Goal: Task Accomplishment & Management: Complete application form

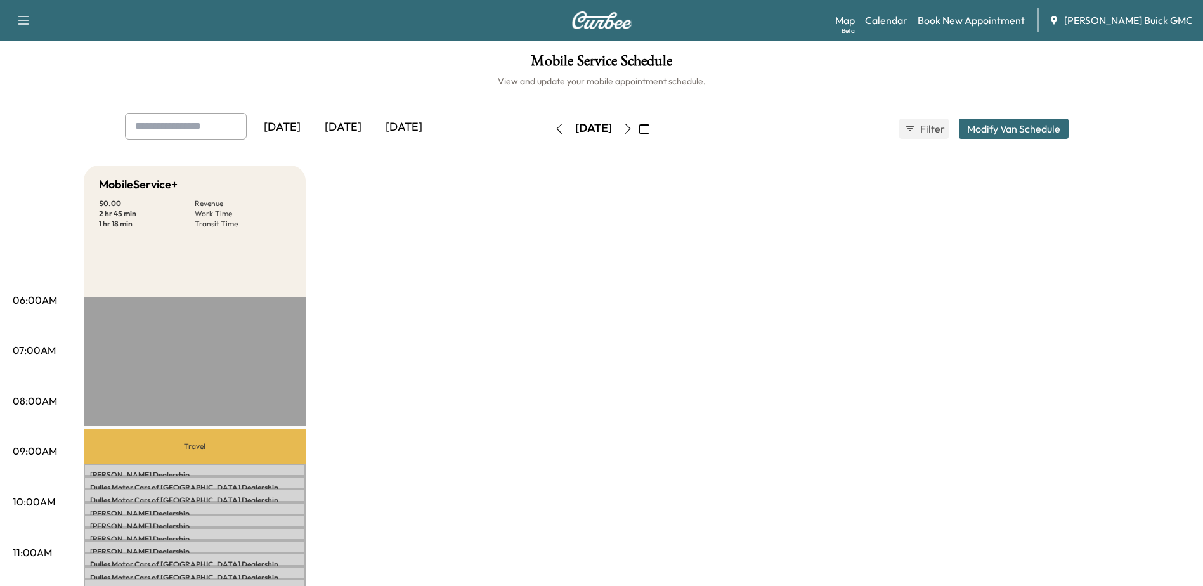
scroll to position [190, 0]
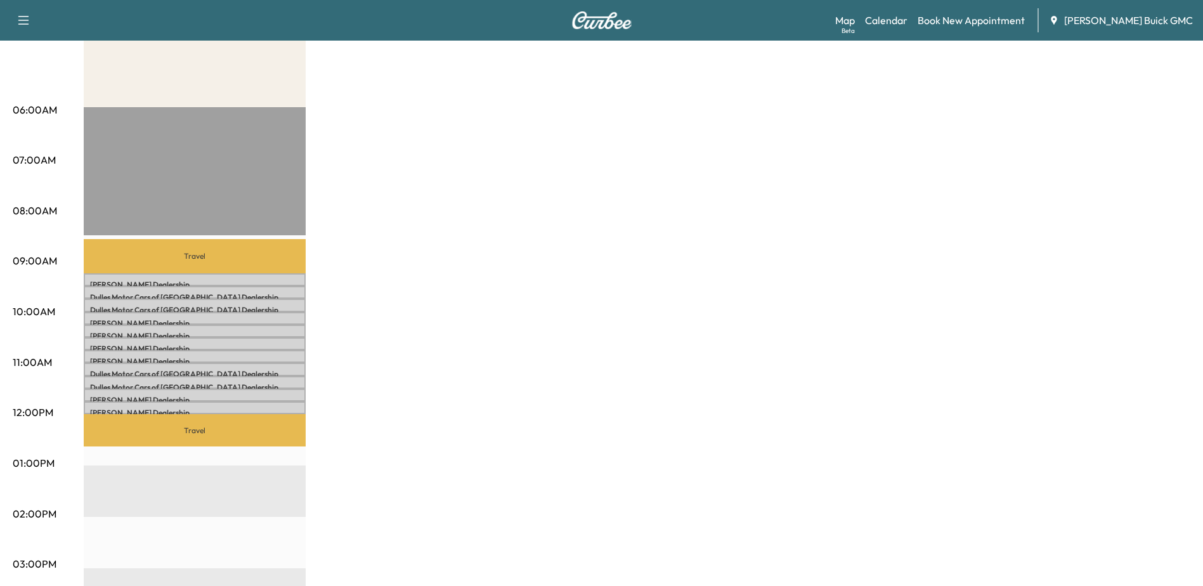
click at [567, 281] on div "MobileService+ $ 0.00 Revenue 2 hr 45 min Work Time 1 hr 18 min Transit Time Tr…" at bounding box center [637, 450] width 1106 height 951
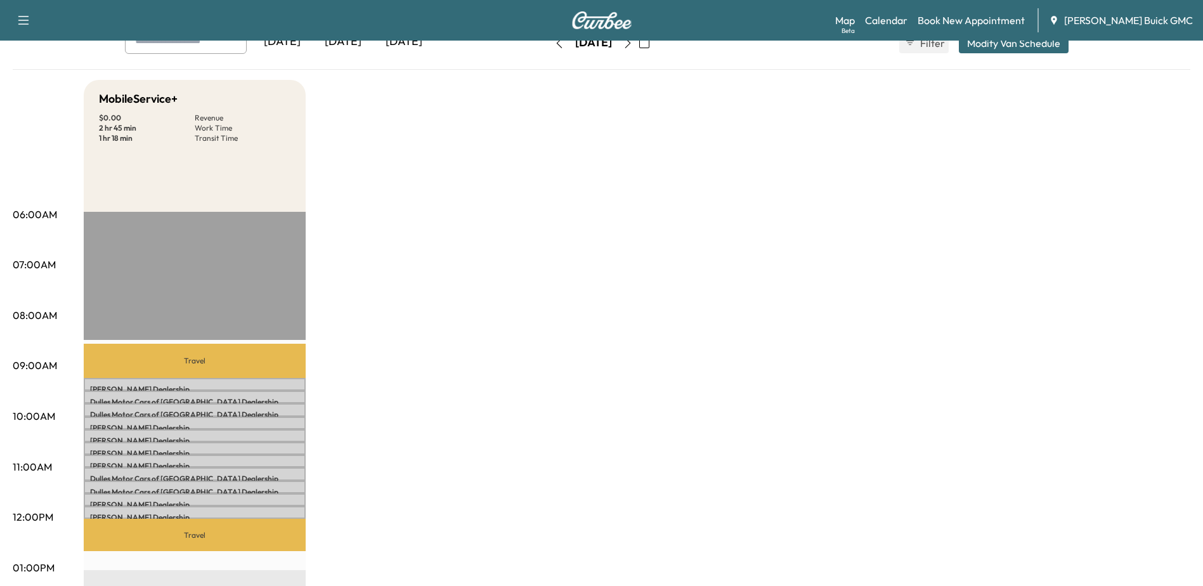
scroll to position [0, 0]
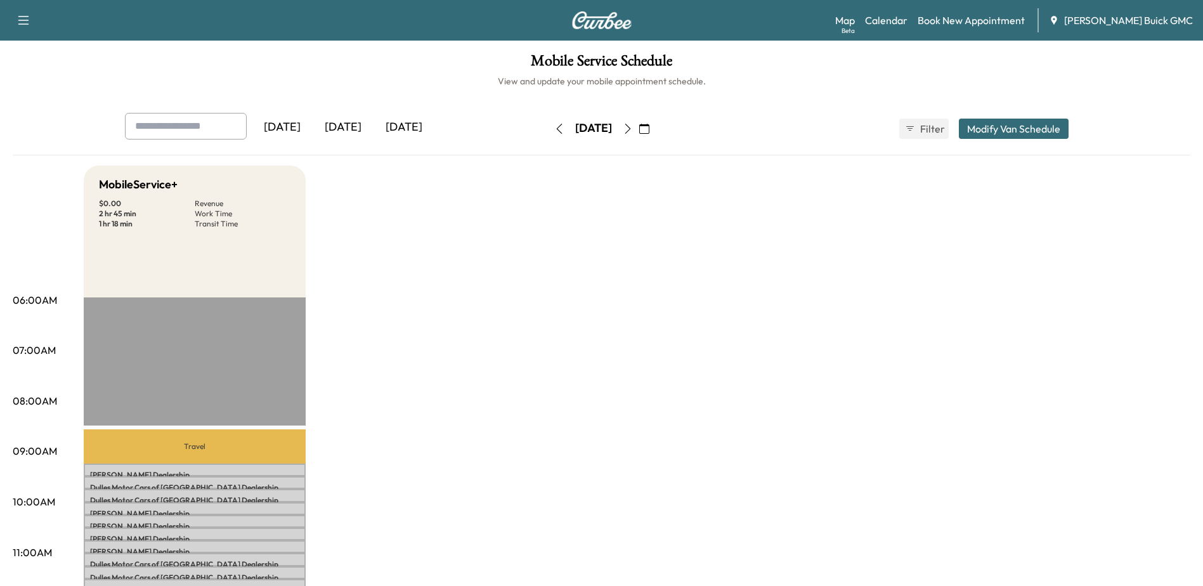
click at [22, 22] on icon "button" at bounding box center [23, 20] width 15 height 15
click at [630, 126] on icon "button" at bounding box center [627, 129] width 6 height 10
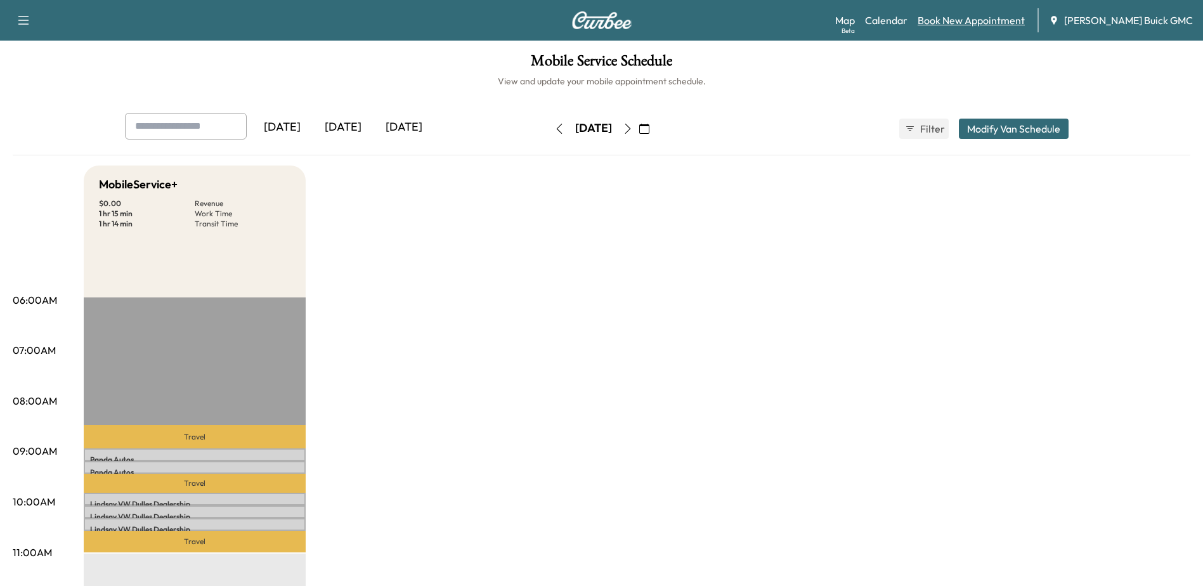
click at [972, 19] on link "Book New Appointment" at bounding box center [970, 20] width 107 height 15
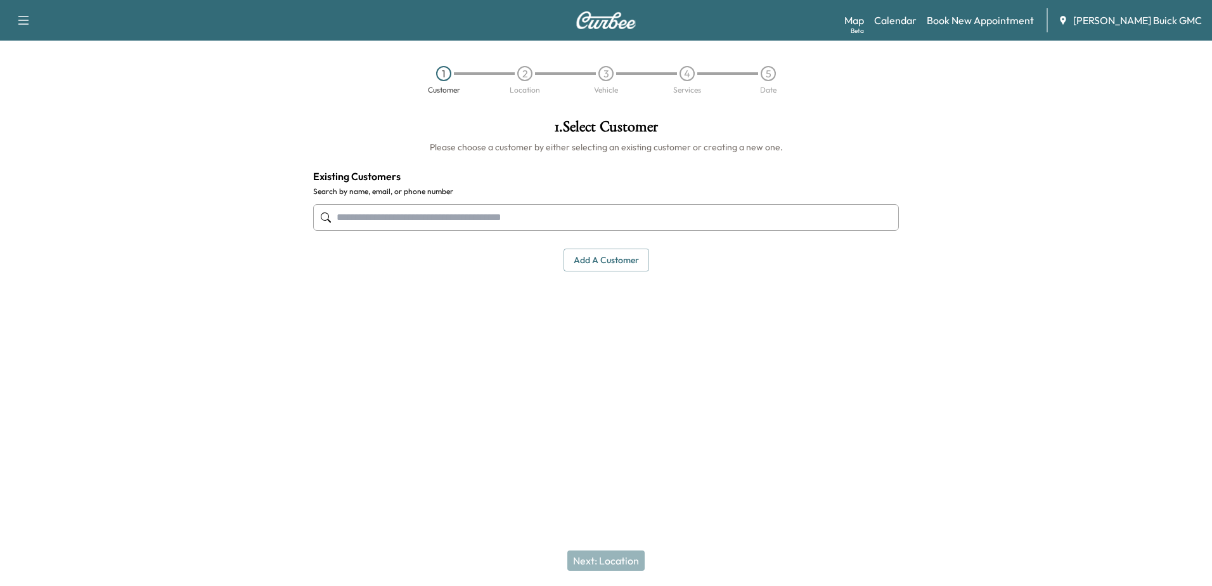
drag, startPoint x: 455, startPoint y: 216, endPoint x: 521, endPoint y: 214, distance: 66.0
click at [455, 216] on input "text" at bounding box center [606, 217] width 586 height 27
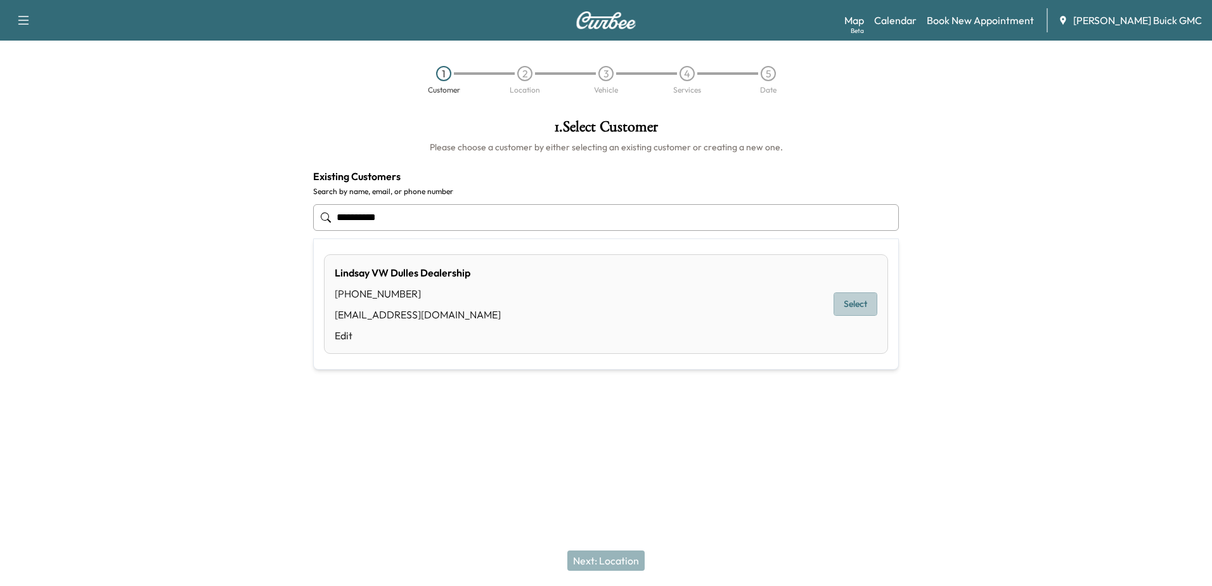
click at [860, 307] on button "Select" at bounding box center [856, 303] width 44 height 23
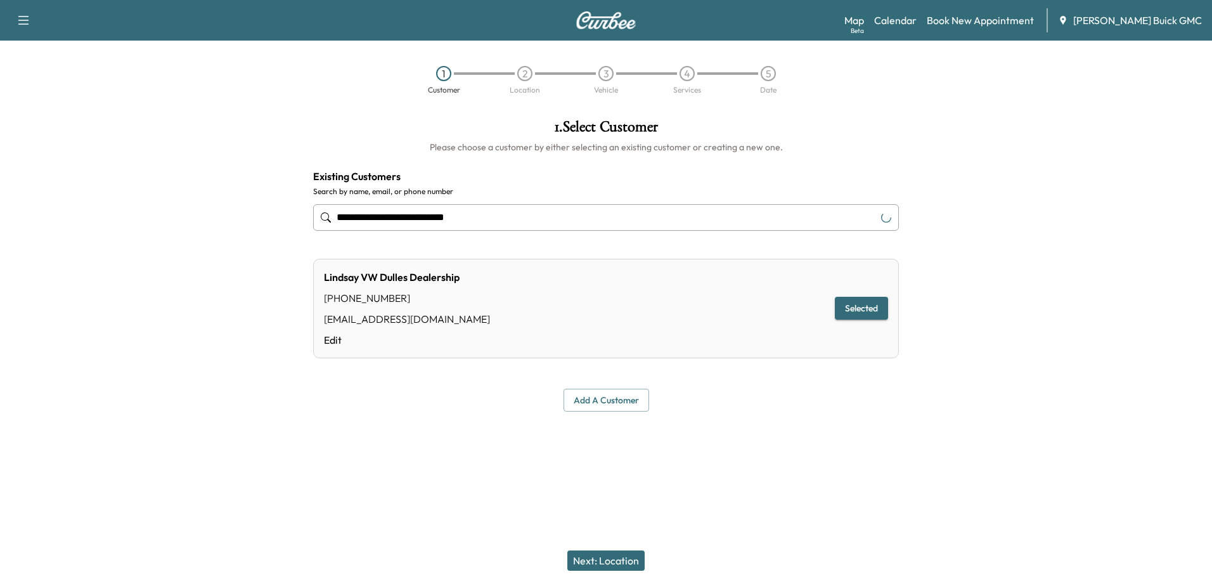
type input "**********"
click at [624, 559] on button "Next: Location" at bounding box center [605, 560] width 77 height 20
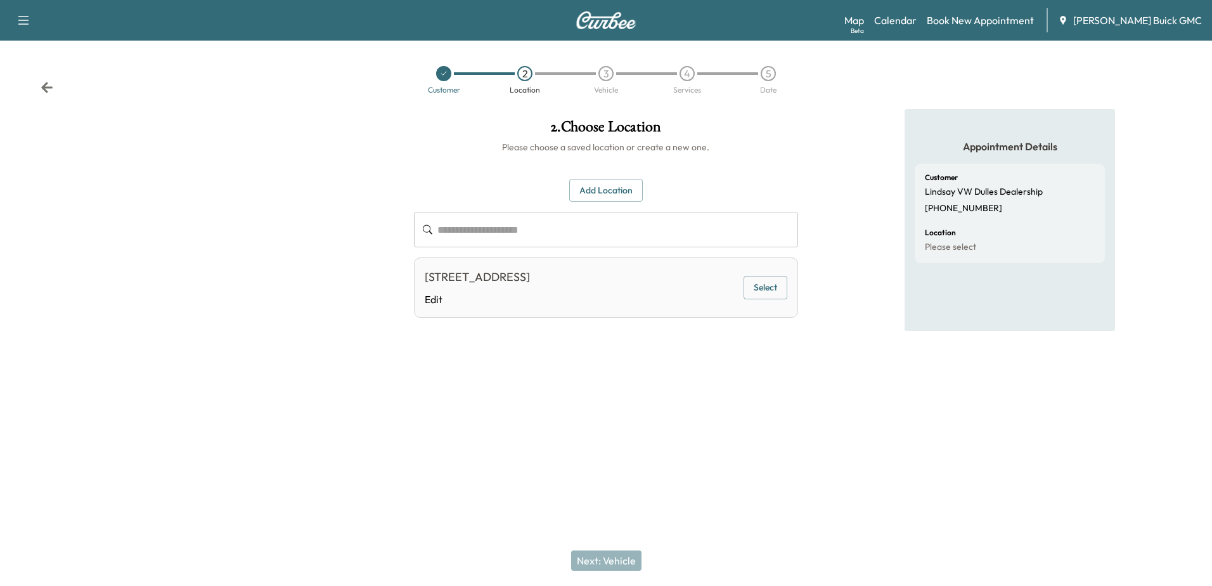
click at [748, 288] on button "Select" at bounding box center [766, 287] width 44 height 23
click at [610, 554] on button "Next: Vehicle" at bounding box center [606, 560] width 70 height 20
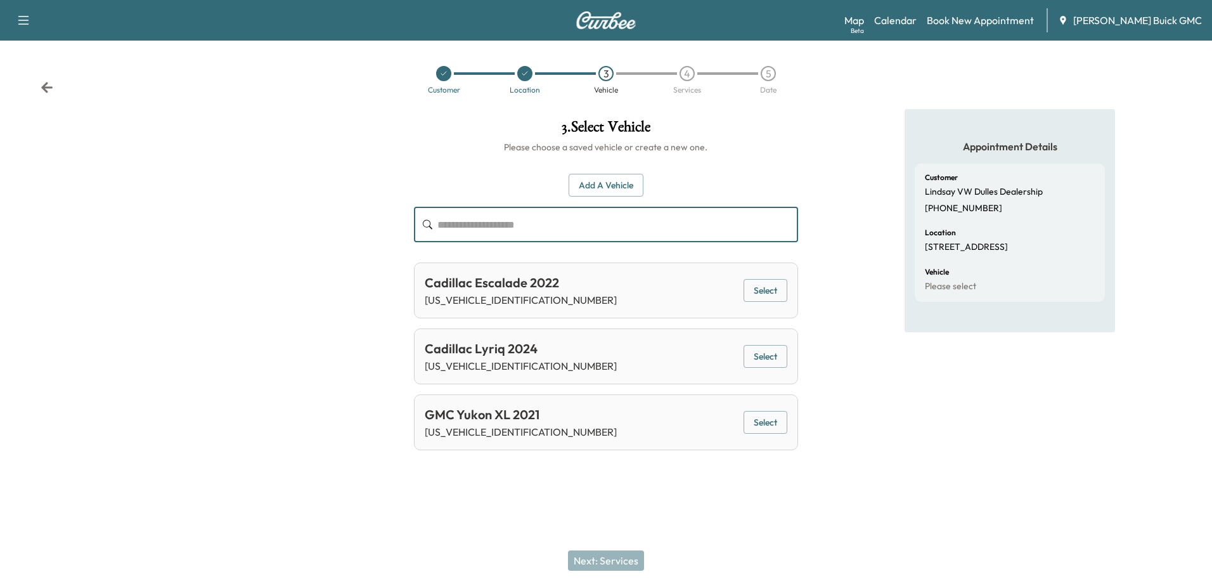
drag, startPoint x: 581, startPoint y: 221, endPoint x: 612, endPoint y: 221, distance: 31.1
click at [581, 221] on input "text" at bounding box center [617, 225] width 360 height 36
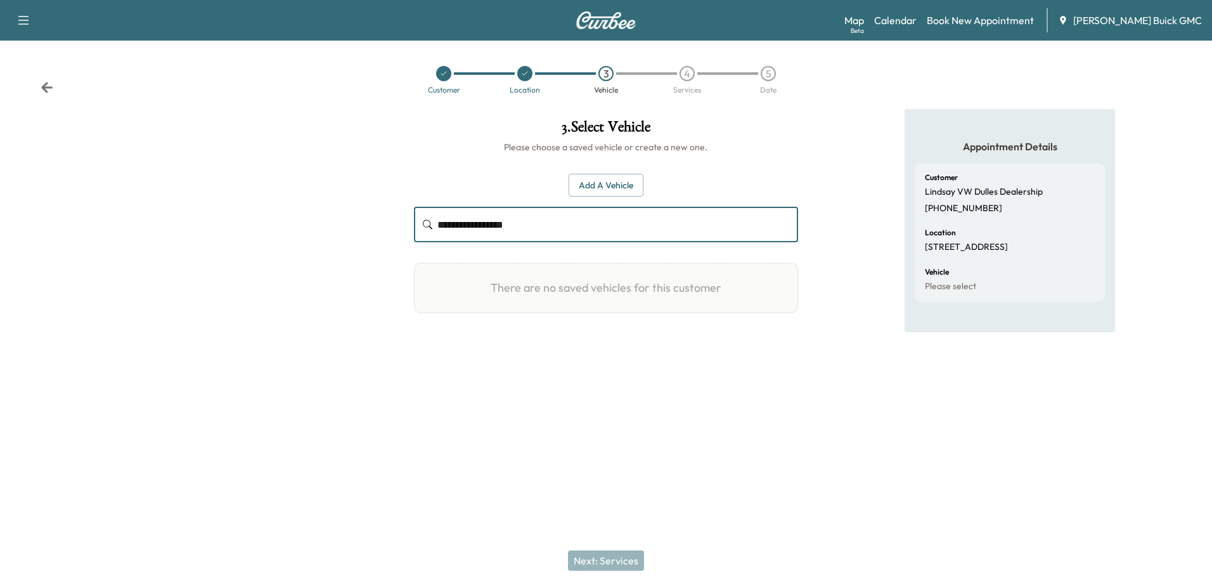
click at [508, 225] on input "**********" at bounding box center [617, 225] width 360 height 36
type input "**********"
click at [618, 181] on button "Add a Vehicle" at bounding box center [606, 185] width 75 height 23
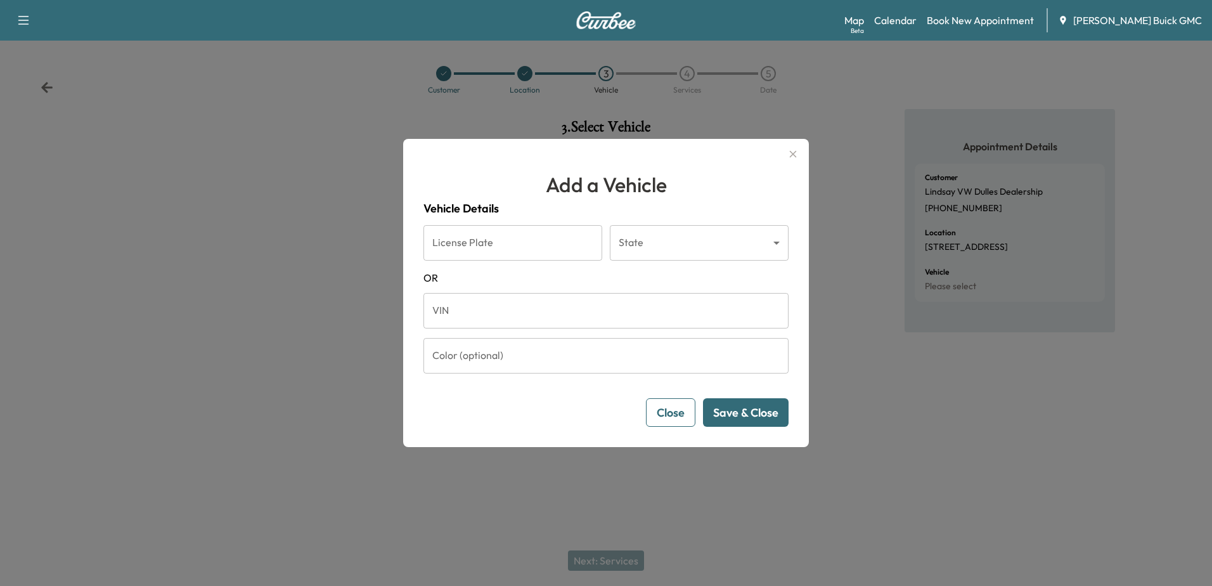
drag, startPoint x: 528, startPoint y: 320, endPoint x: 577, endPoint y: 328, distance: 49.5
click at [529, 320] on input "VIN" at bounding box center [605, 311] width 365 height 36
paste input "**********"
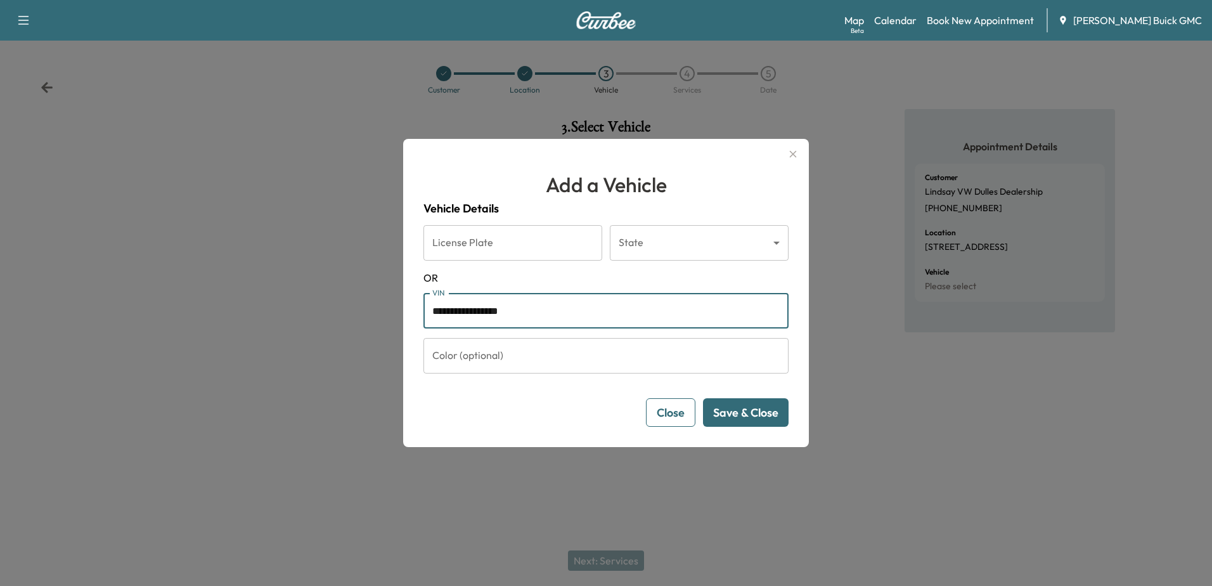
type input "**********"
click at [755, 406] on button "Save & Close" at bounding box center [746, 412] width 86 height 29
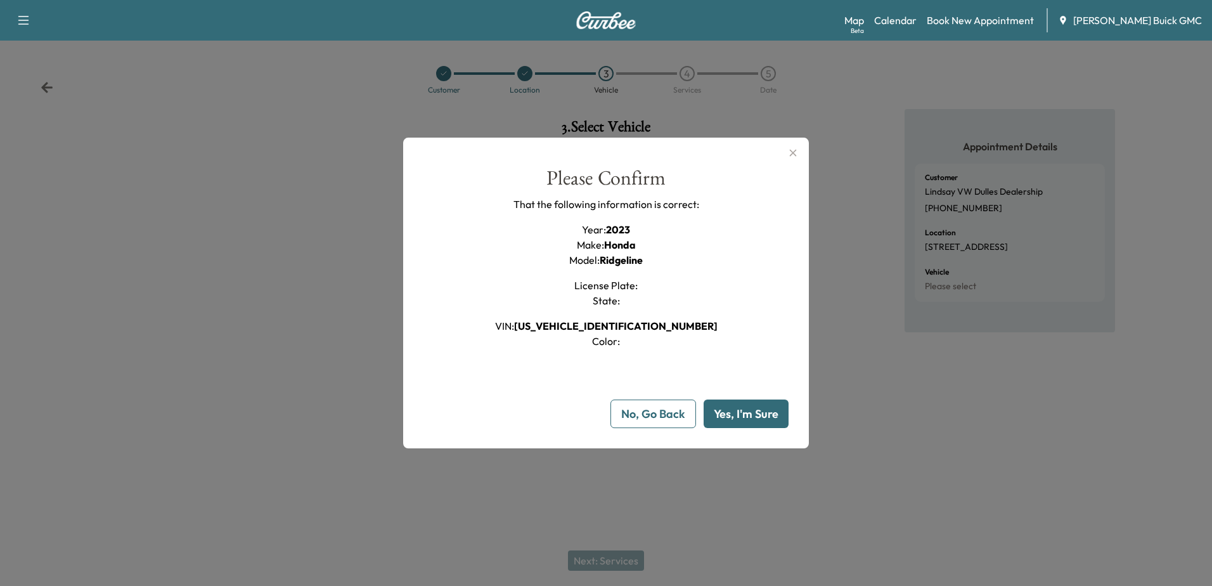
click at [761, 417] on button "Yes, I'm Sure" at bounding box center [746, 413] width 85 height 29
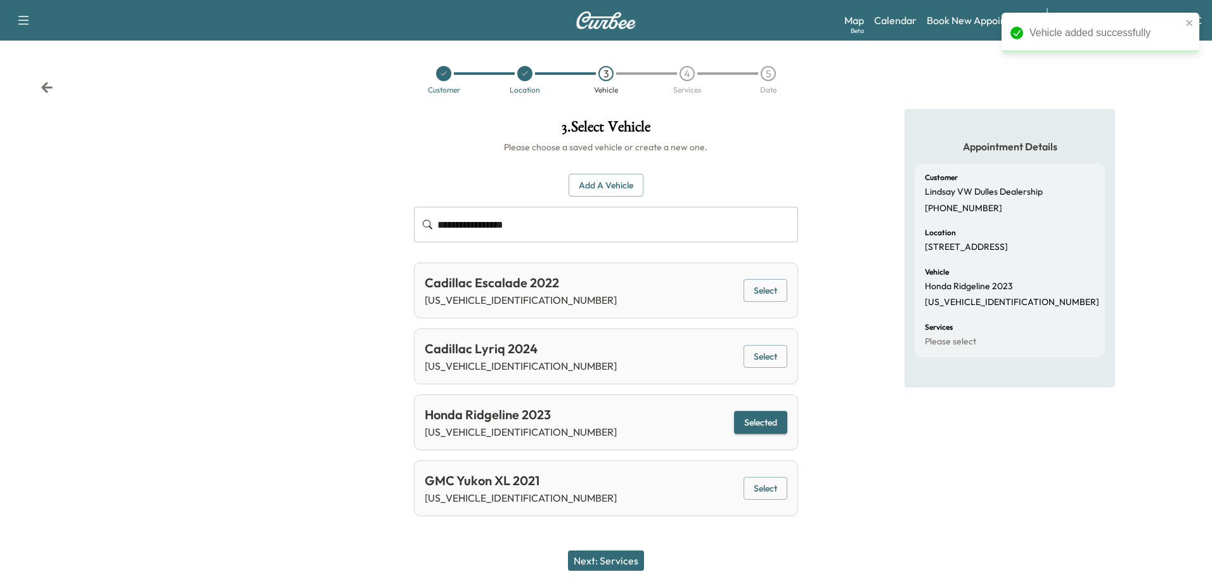
click at [621, 564] on button "Next: Services" at bounding box center [606, 560] width 76 height 20
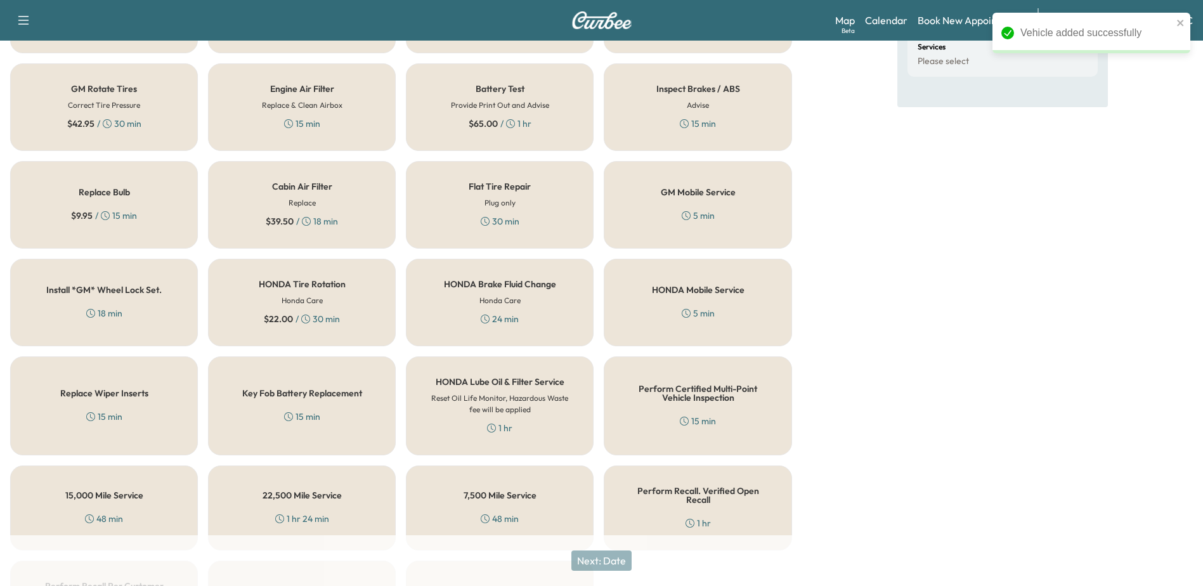
scroll to position [317, 0]
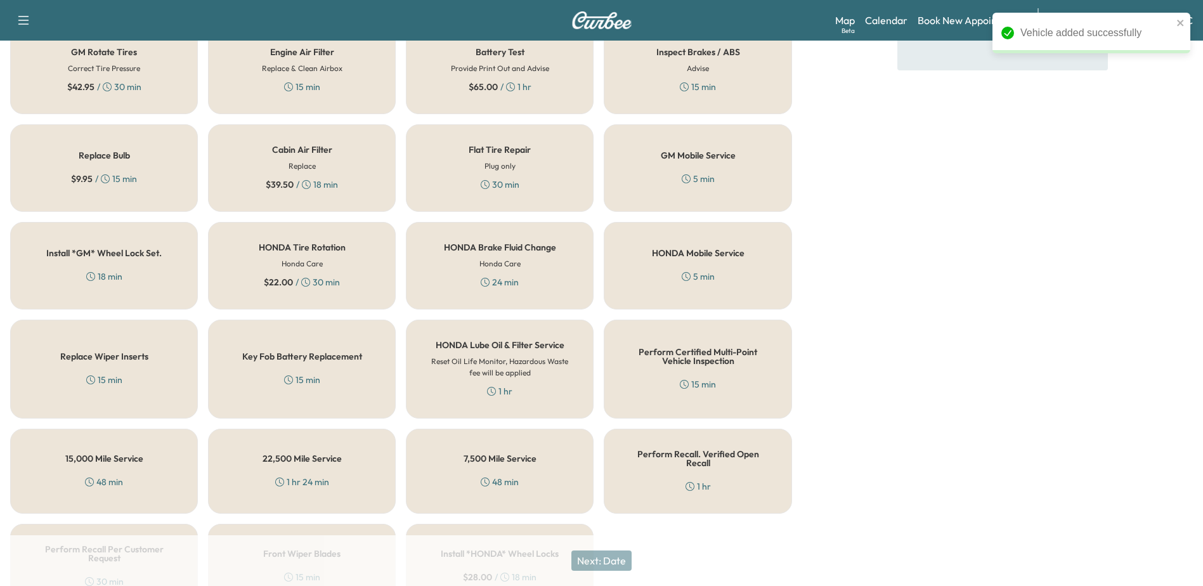
click at [745, 361] on h5 "Perform Certified Multi-Point Vehicle Inspection" at bounding box center [697, 356] width 146 height 18
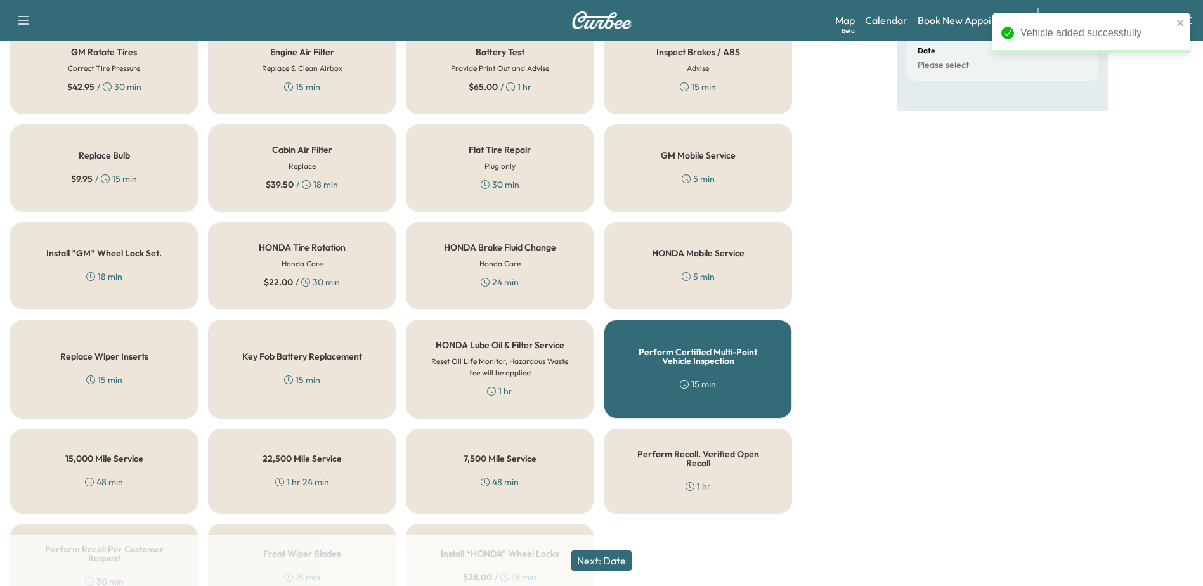
click at [613, 557] on button "Next: Date" at bounding box center [601, 560] width 60 height 20
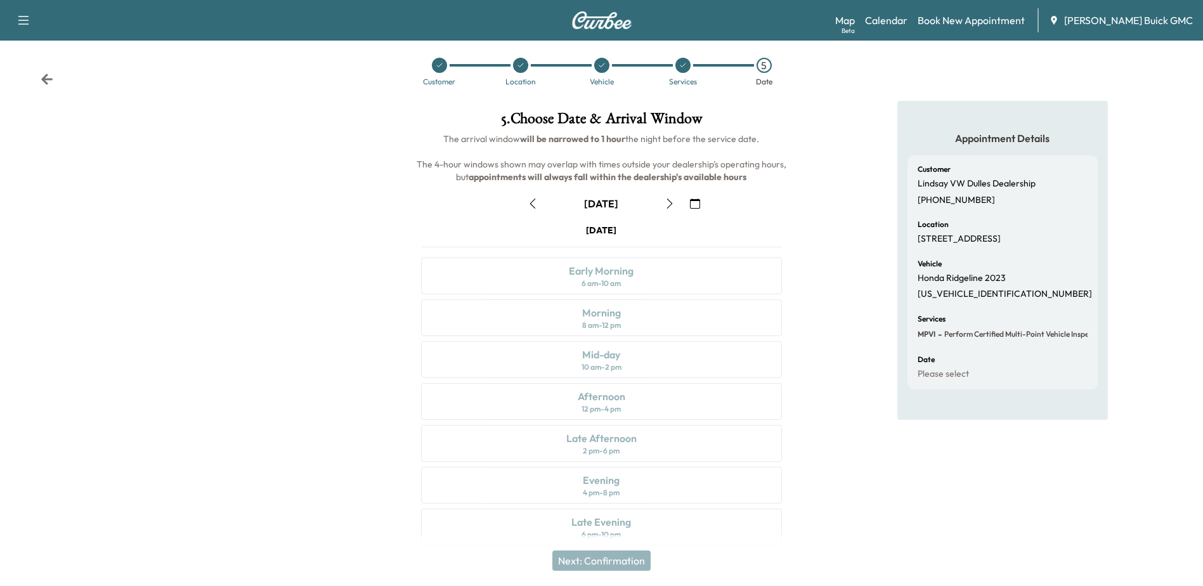
scroll to position [0, 0]
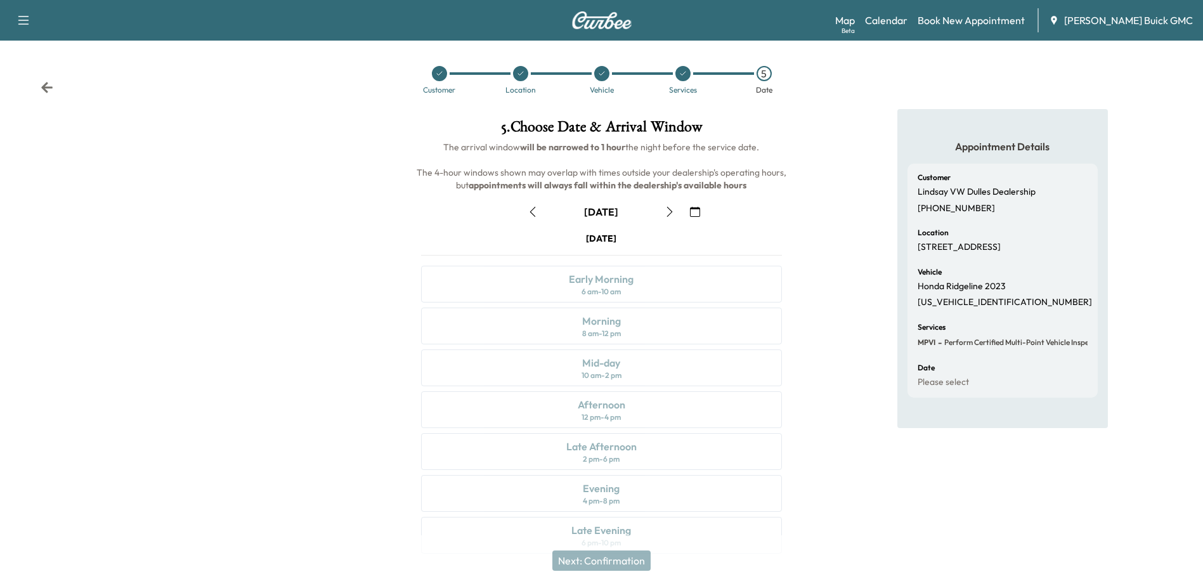
click at [907, 12] on div "Map Beta Calendar Book New Appointment [PERSON_NAME] Buick GMC" at bounding box center [1014, 20] width 358 height 24
click at [907, 17] on link "Calendar" at bounding box center [886, 20] width 42 height 15
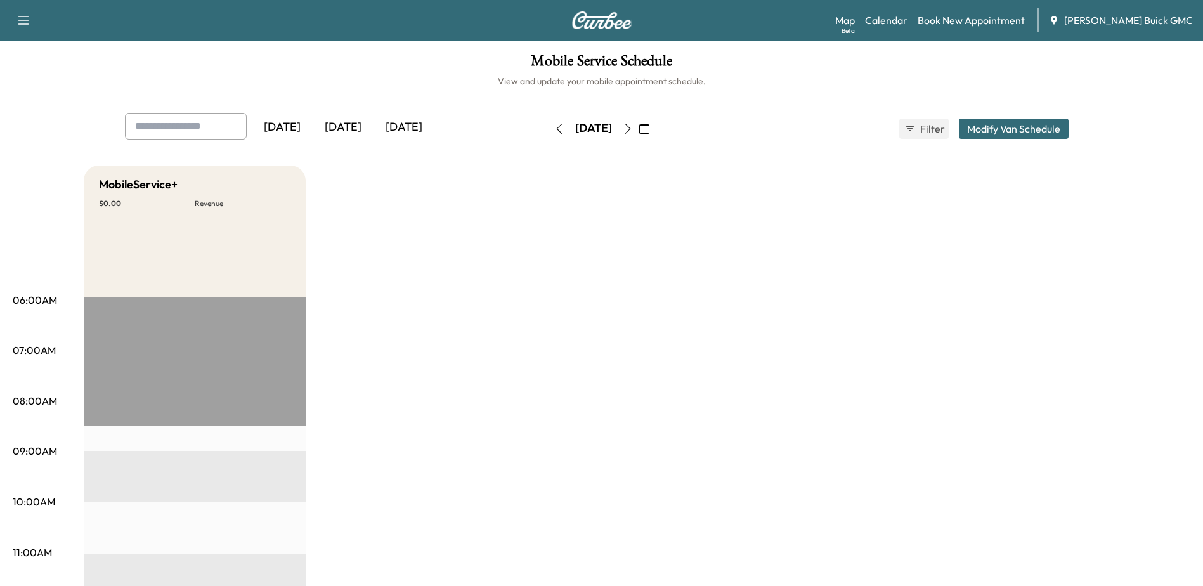
click at [554, 130] on icon "button" at bounding box center [559, 129] width 10 height 10
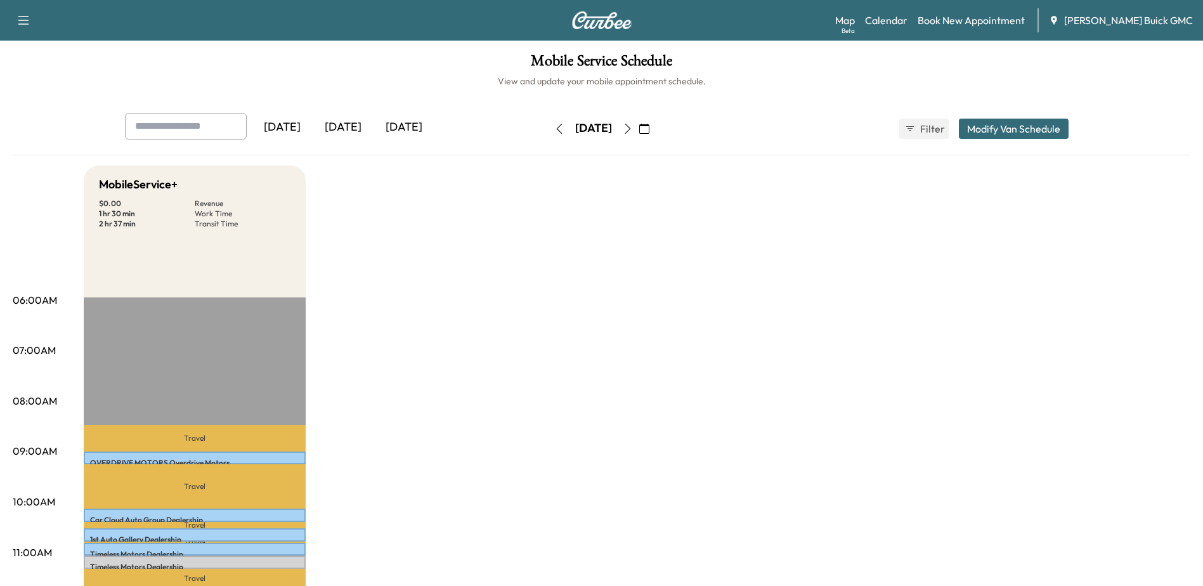
click at [554, 133] on icon "button" at bounding box center [559, 129] width 10 height 10
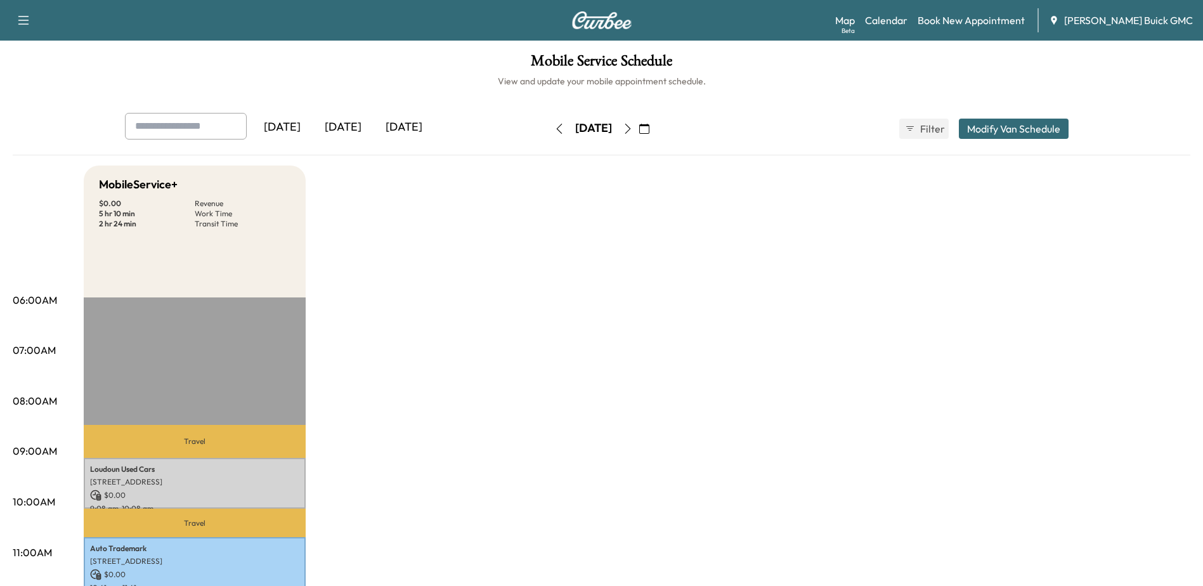
click at [633, 129] on icon "button" at bounding box center [628, 129] width 10 height 10
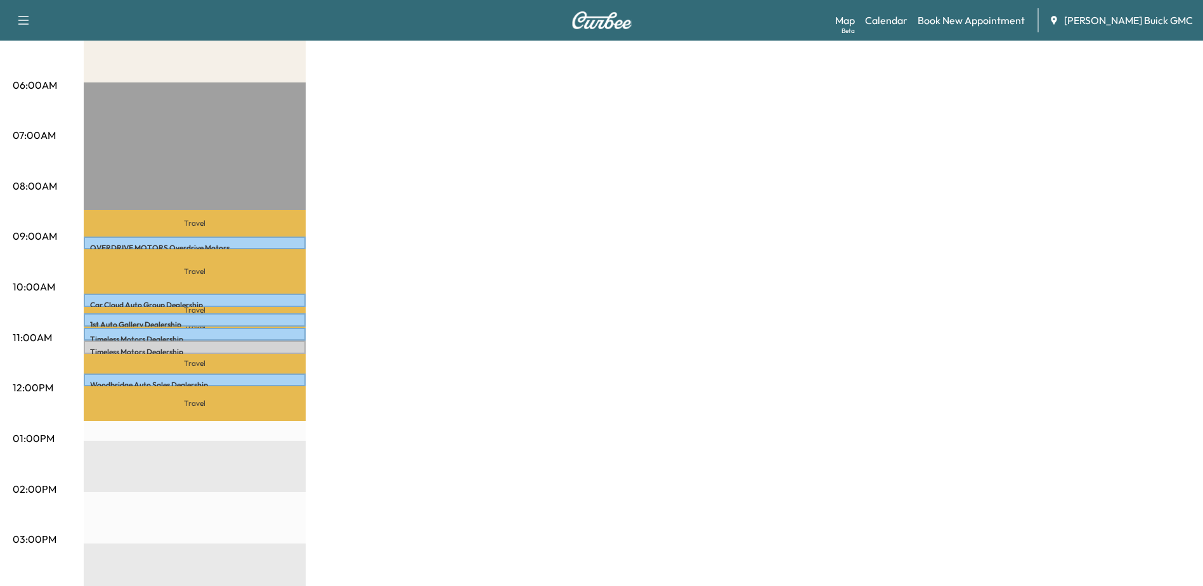
scroll to position [254, 0]
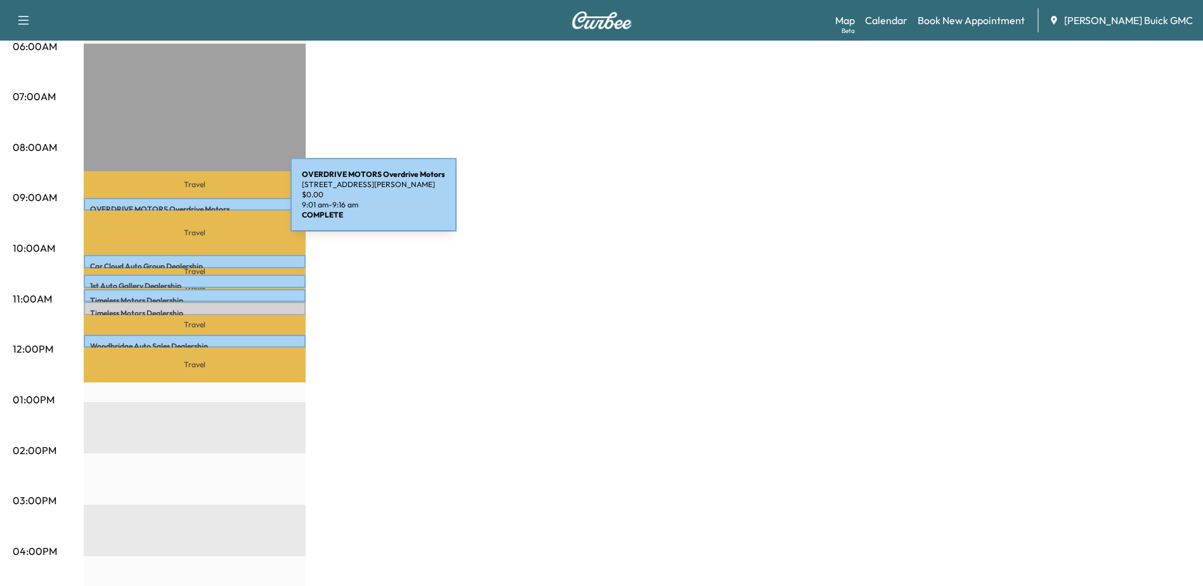
click at [195, 204] on p "OVERDRIVE MOTORS Overdrive Motors" at bounding box center [194, 209] width 209 height 10
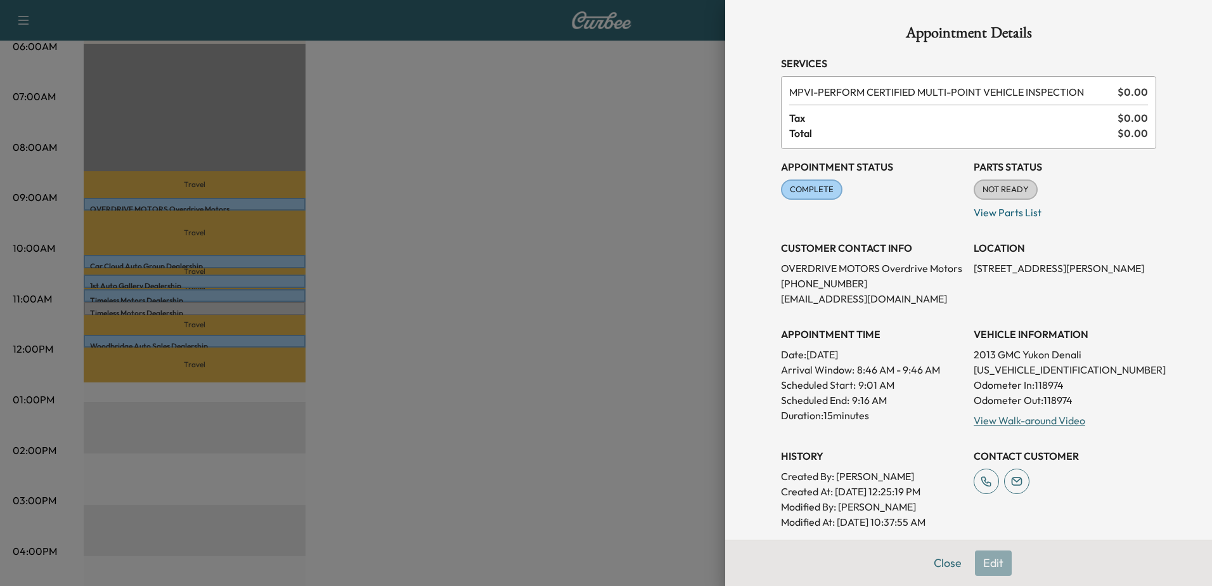
click at [187, 261] on div at bounding box center [606, 293] width 1212 height 586
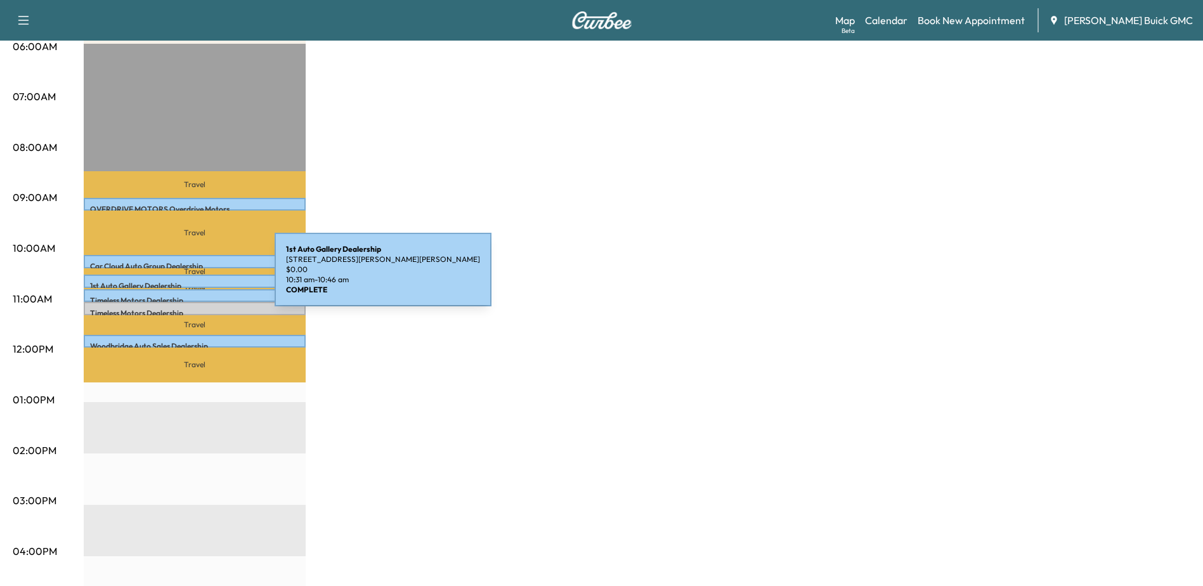
click at [179, 277] on div "1st Auto Gallery Dealership [STREET_ADDRESS][PERSON_NAME][PERSON_NAME] $ 0.00 1…" at bounding box center [195, 281] width 222 height 13
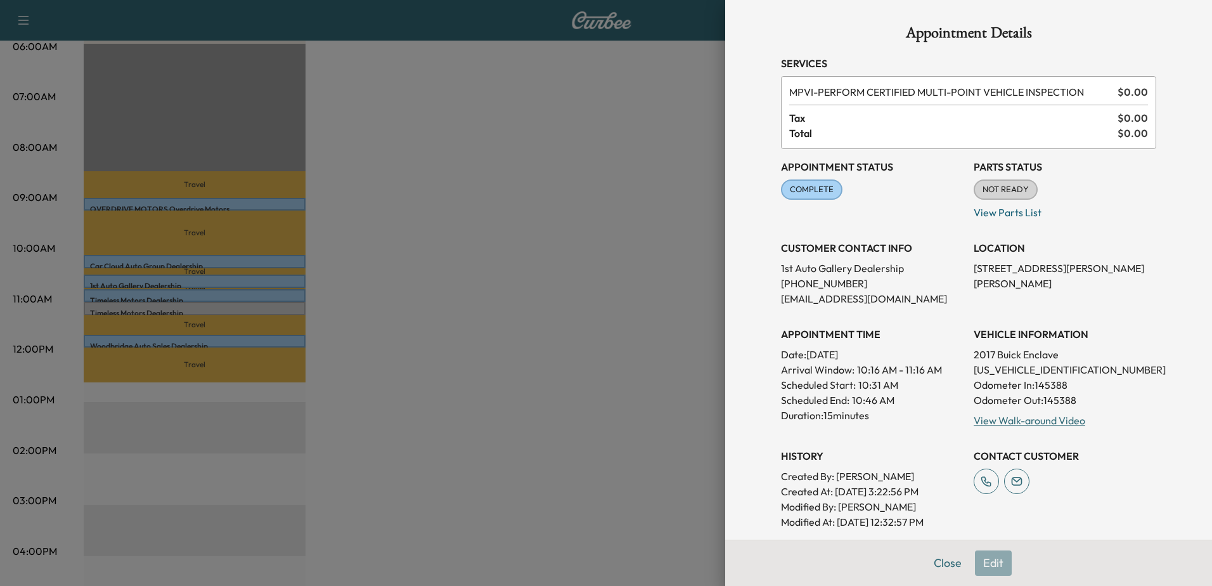
click at [141, 292] on div at bounding box center [606, 293] width 1212 height 586
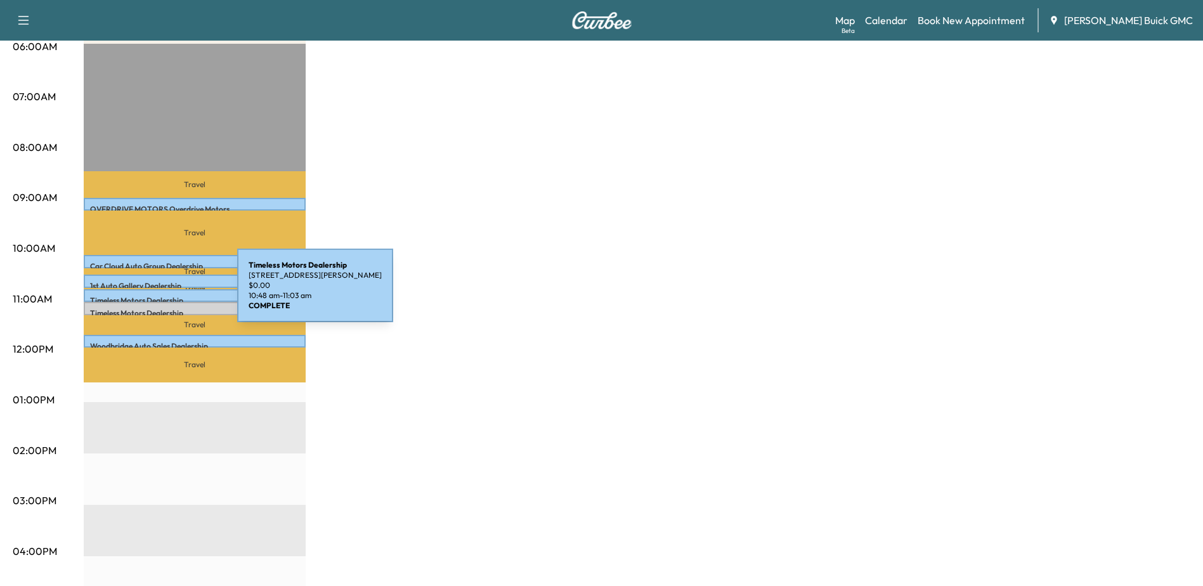
click at [141, 295] on p "Timeless Motors Dealership" at bounding box center [194, 300] width 209 height 10
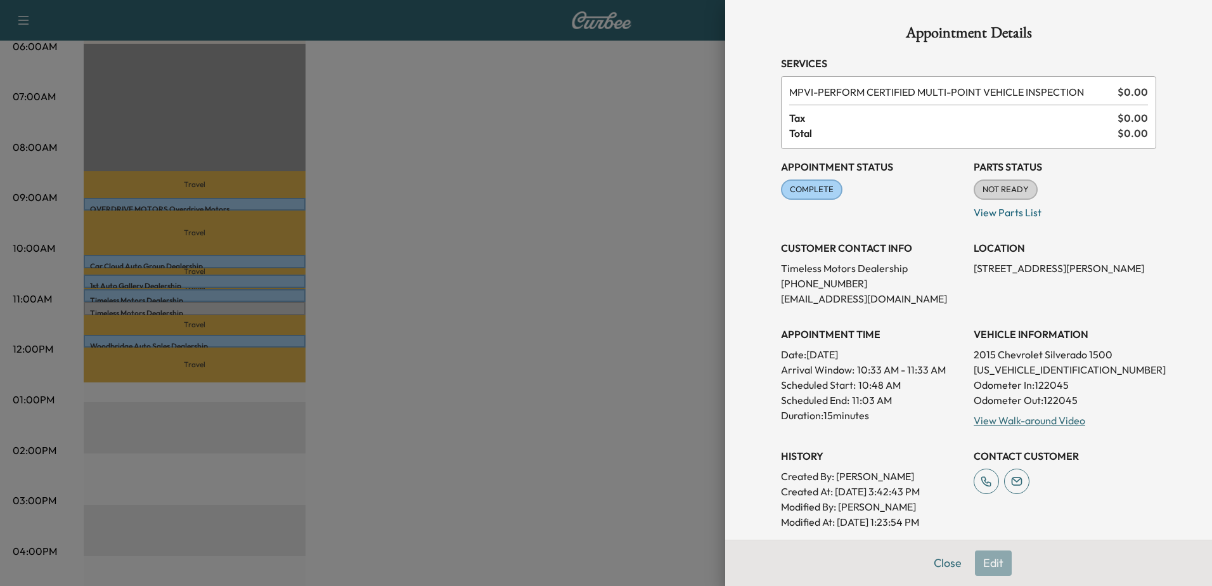
click at [575, 314] on div at bounding box center [606, 293] width 1212 height 586
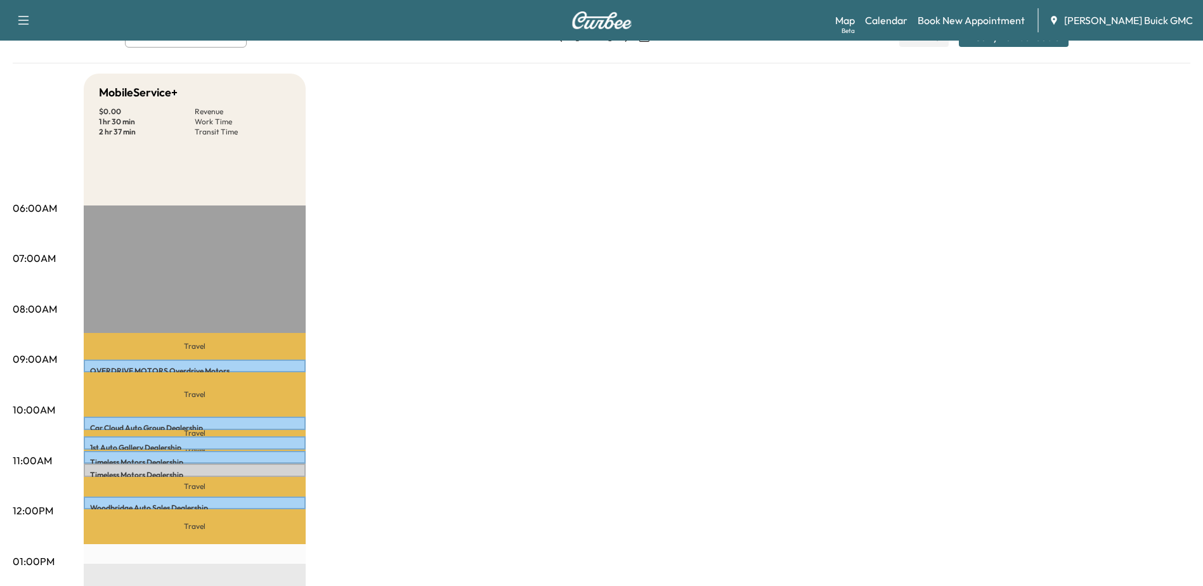
scroll to position [0, 0]
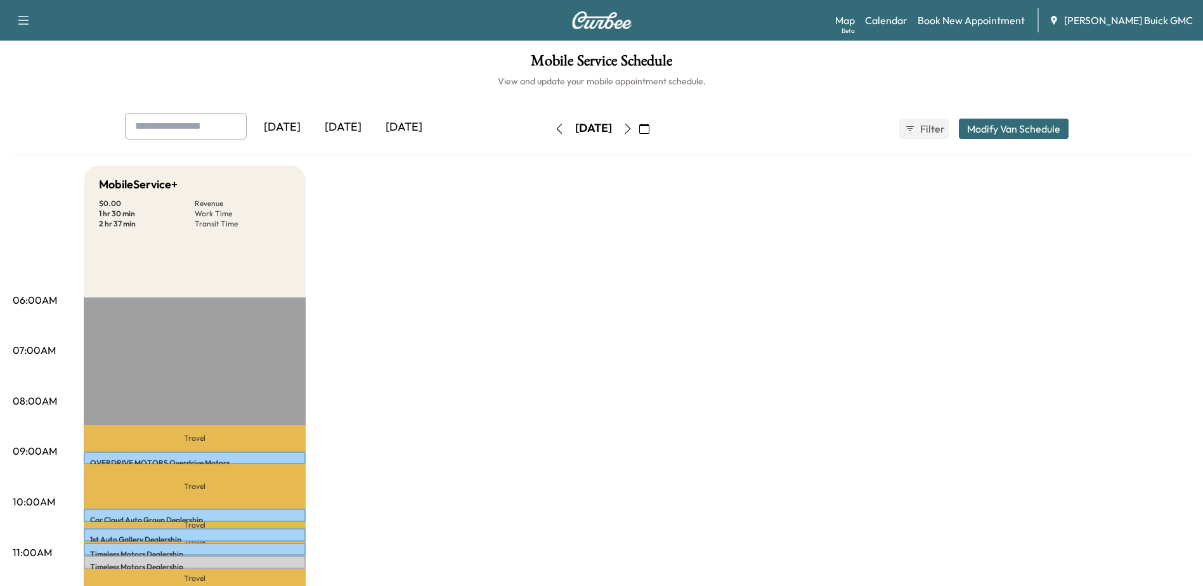
click at [633, 127] on icon "button" at bounding box center [628, 129] width 10 height 10
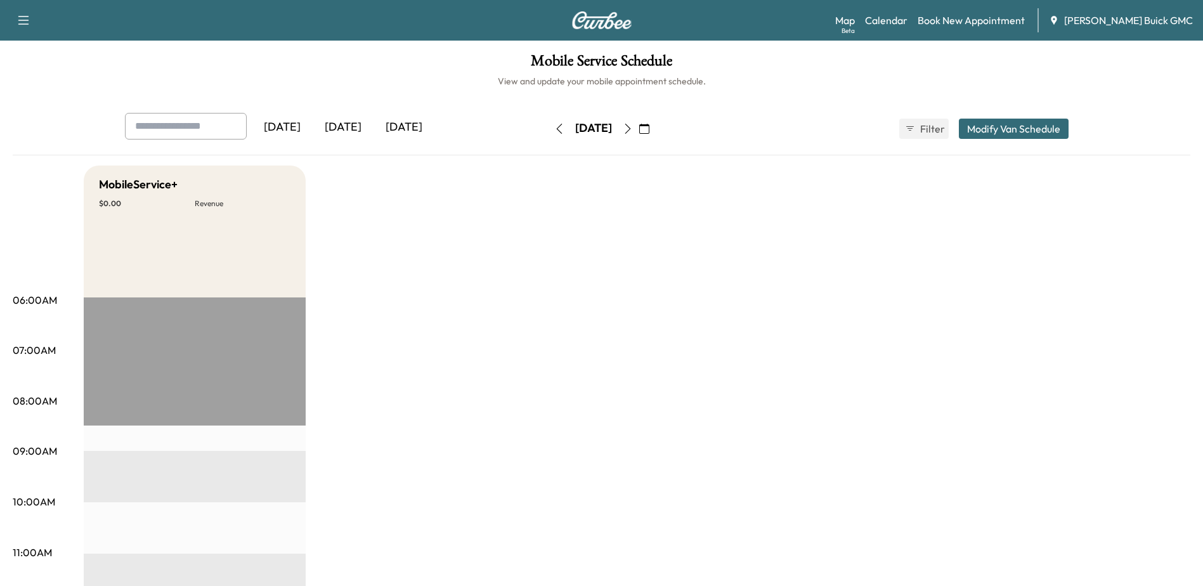
click at [633, 125] on icon "button" at bounding box center [628, 129] width 10 height 10
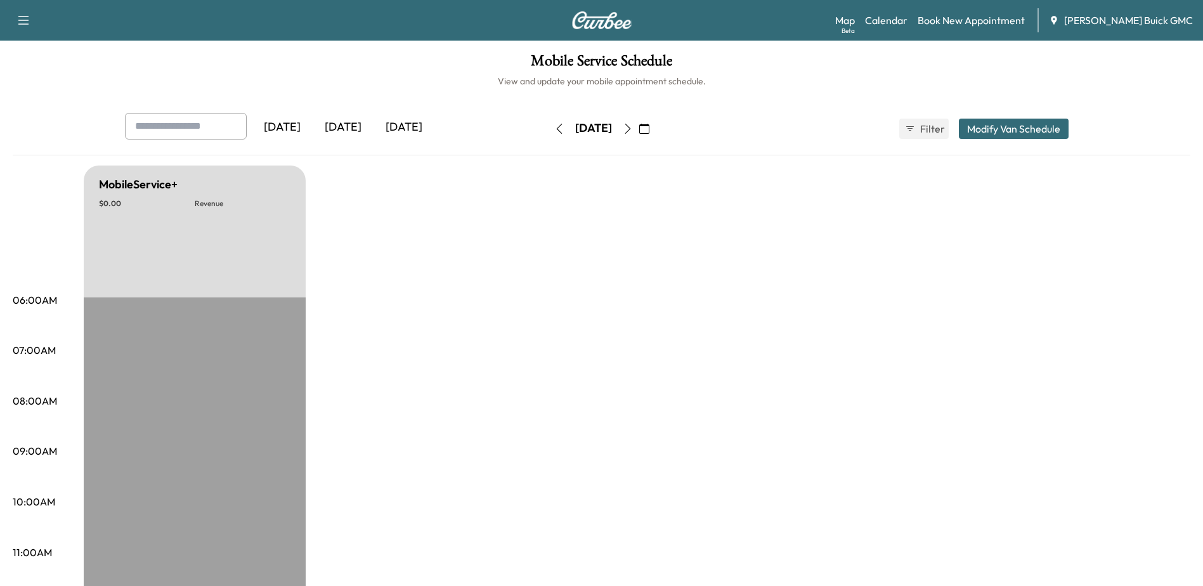
click at [554, 125] on icon "button" at bounding box center [559, 129] width 10 height 10
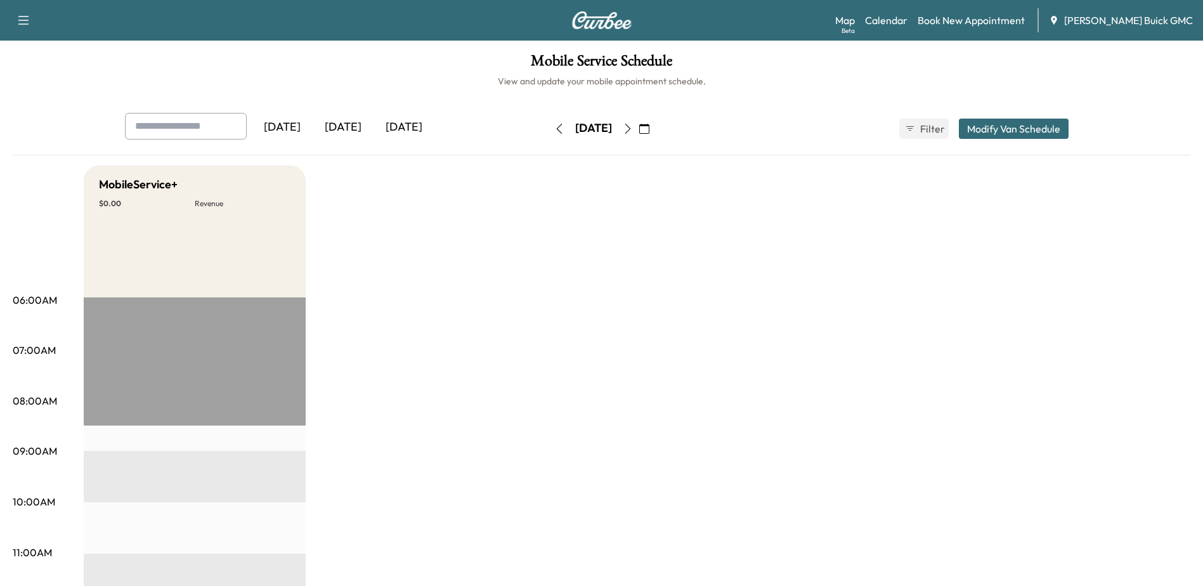
click at [554, 128] on icon "button" at bounding box center [559, 129] width 10 height 10
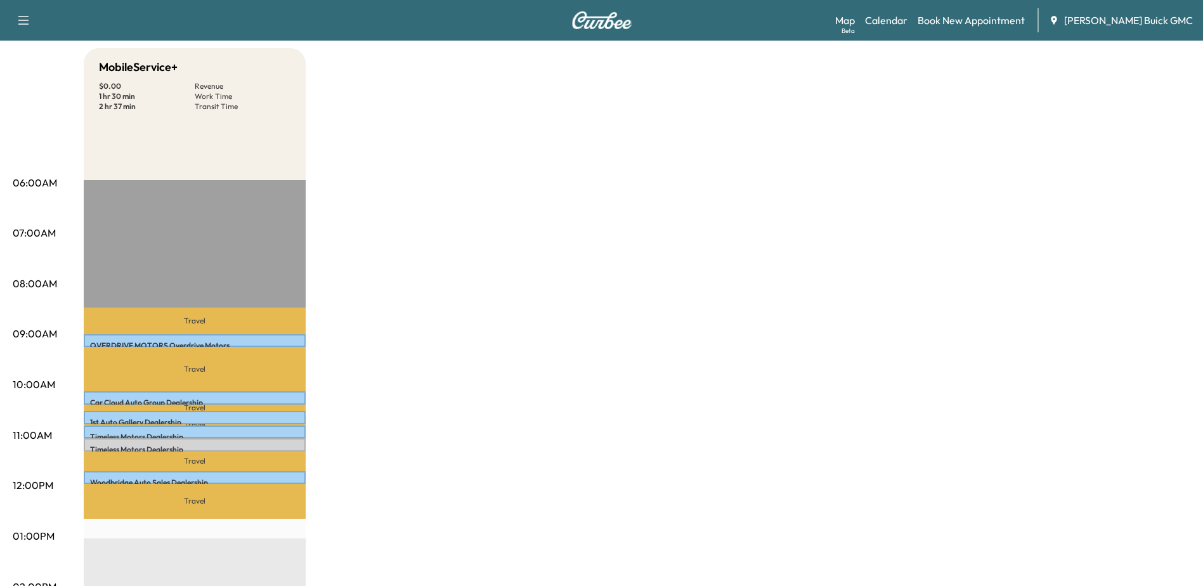
scroll to position [127, 0]
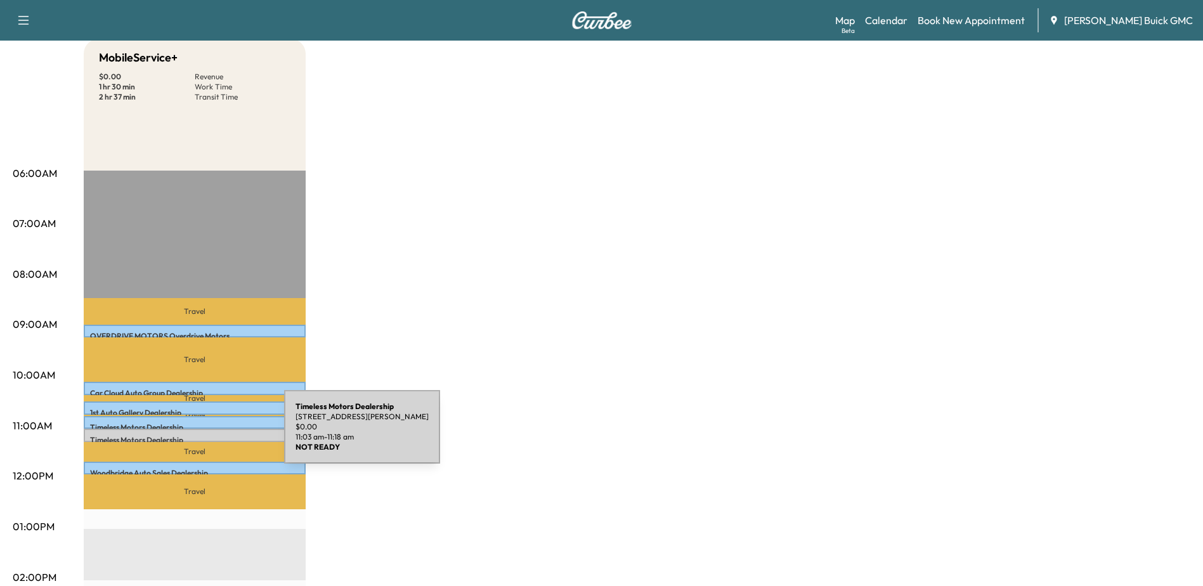
click at [189, 435] on p "Timeless Motors Dealership" at bounding box center [194, 440] width 209 height 10
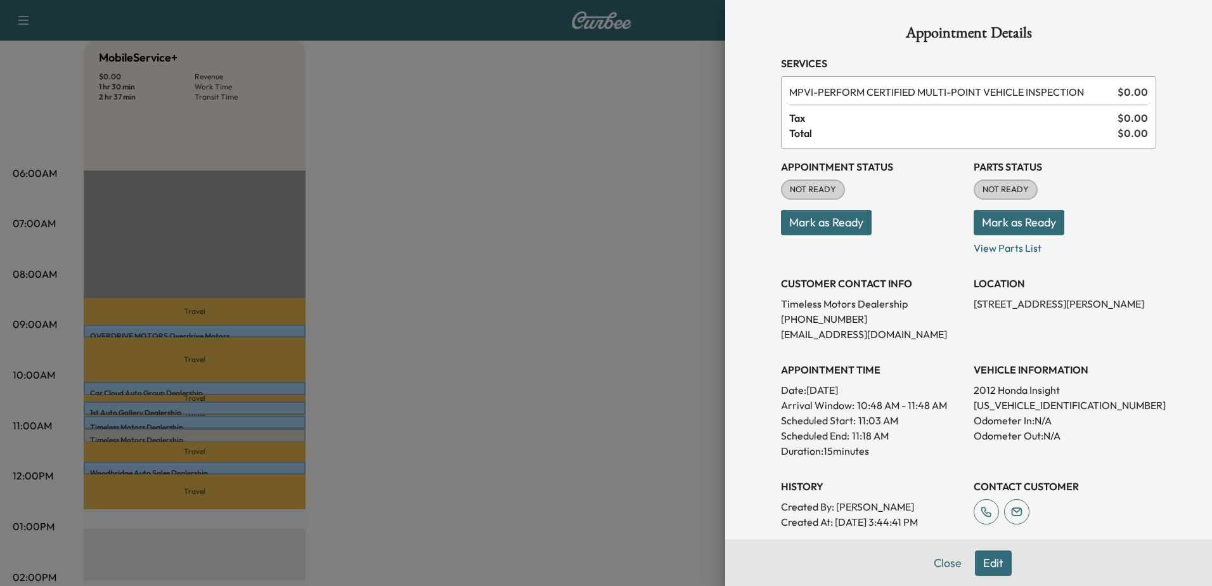
click at [125, 430] on div at bounding box center [606, 293] width 1212 height 586
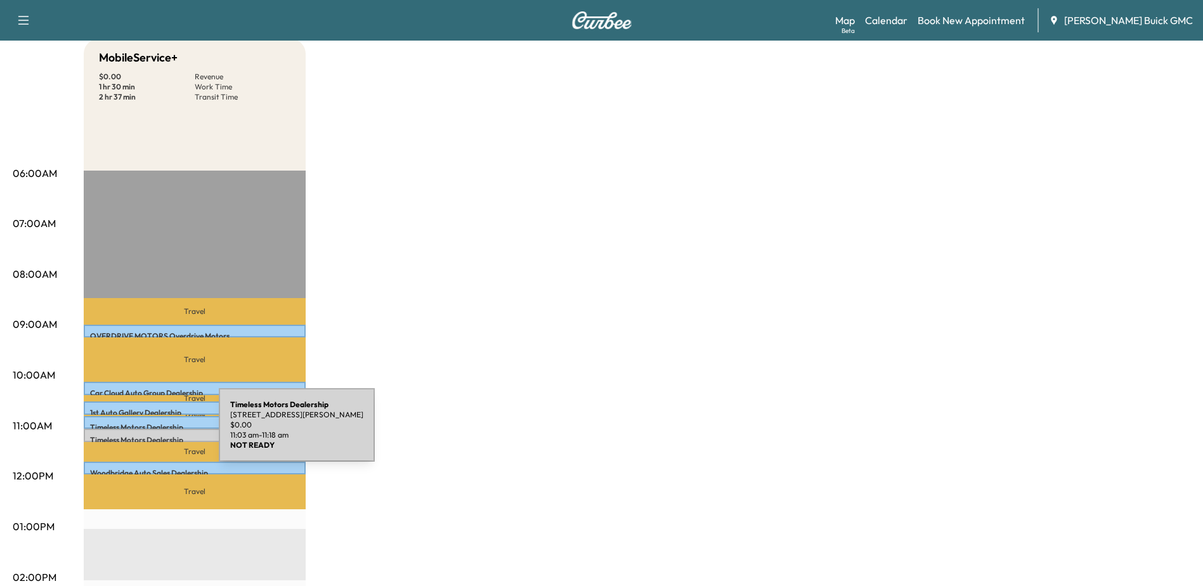
click at [124, 435] on p "Timeless Motors Dealership" at bounding box center [194, 440] width 209 height 10
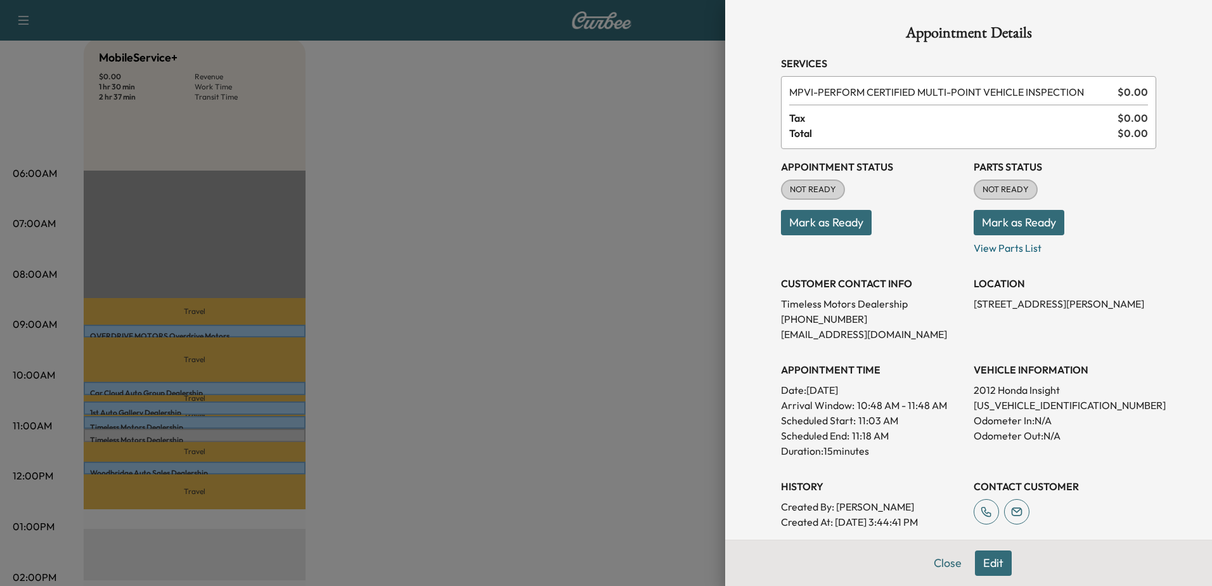
click at [190, 417] on div at bounding box center [606, 293] width 1212 height 586
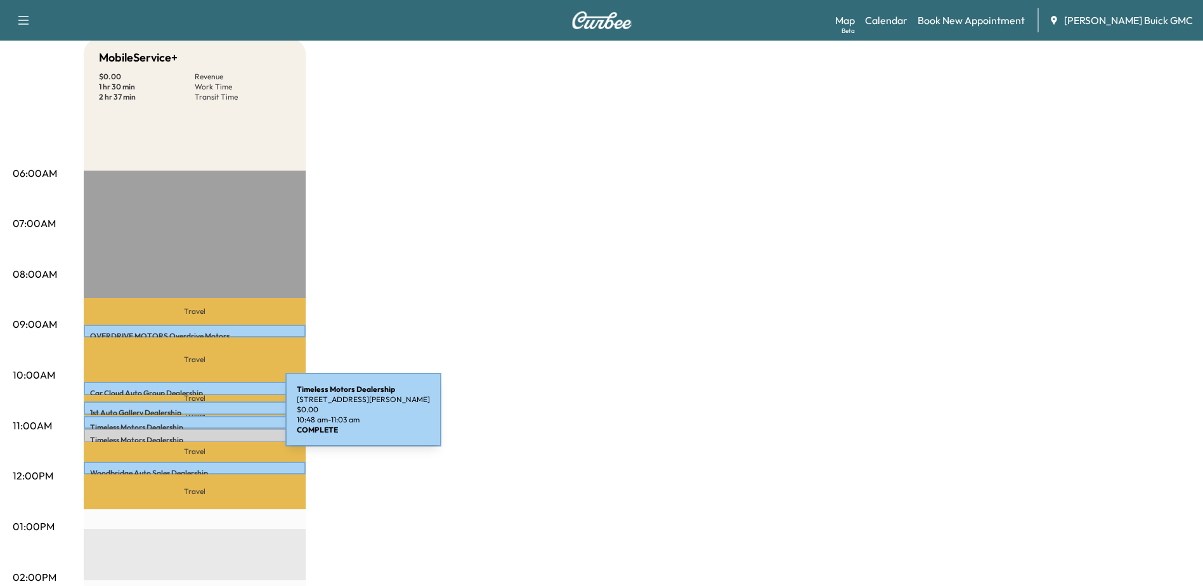
click at [190, 417] on div "Timeless Motors Dealership [STREET_ADDRESS][PERSON_NAME] $ 0.00 10:48 am - 11:0…" at bounding box center [195, 422] width 222 height 13
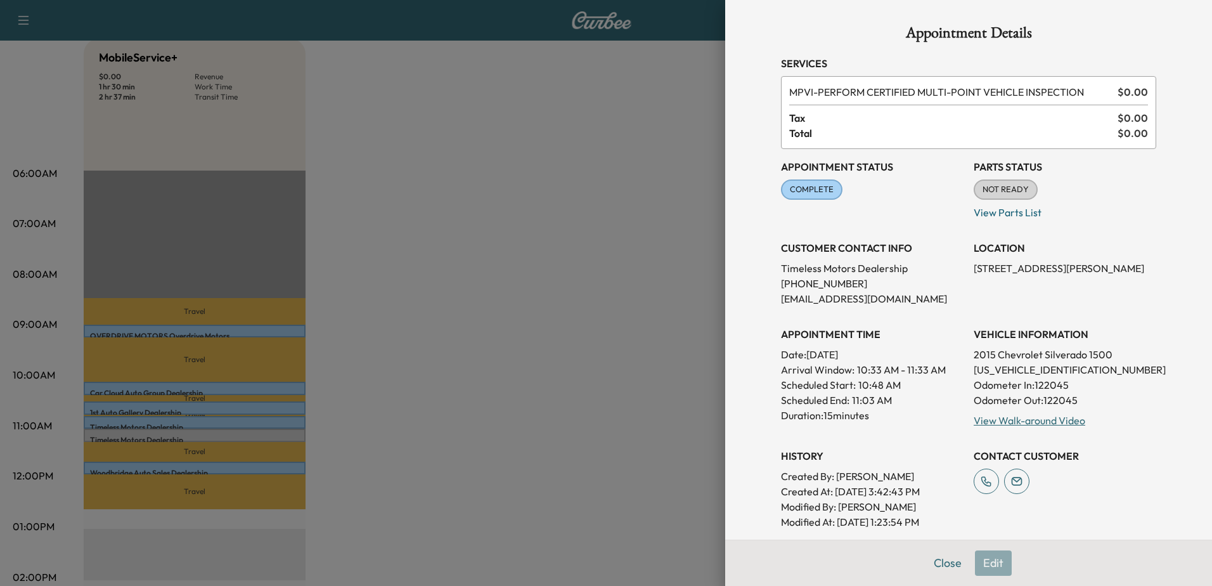
click at [791, 30] on h1 "Appointment Details" at bounding box center [968, 35] width 375 height 20
click at [184, 434] on div at bounding box center [606, 293] width 1212 height 586
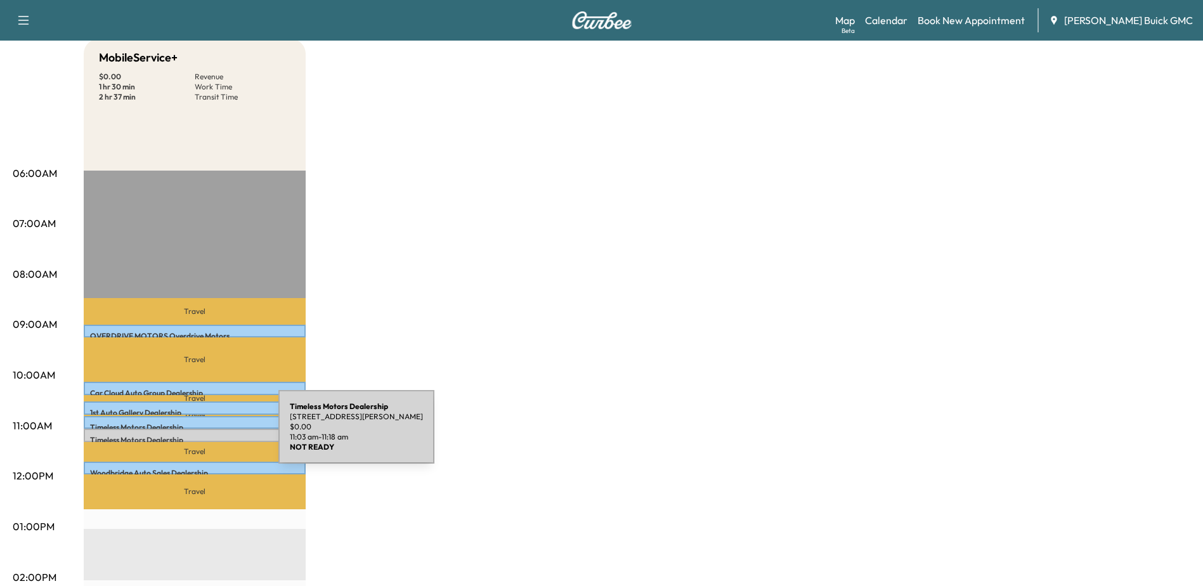
click at [184, 435] on p "Timeless Motors Dealership" at bounding box center [194, 440] width 209 height 10
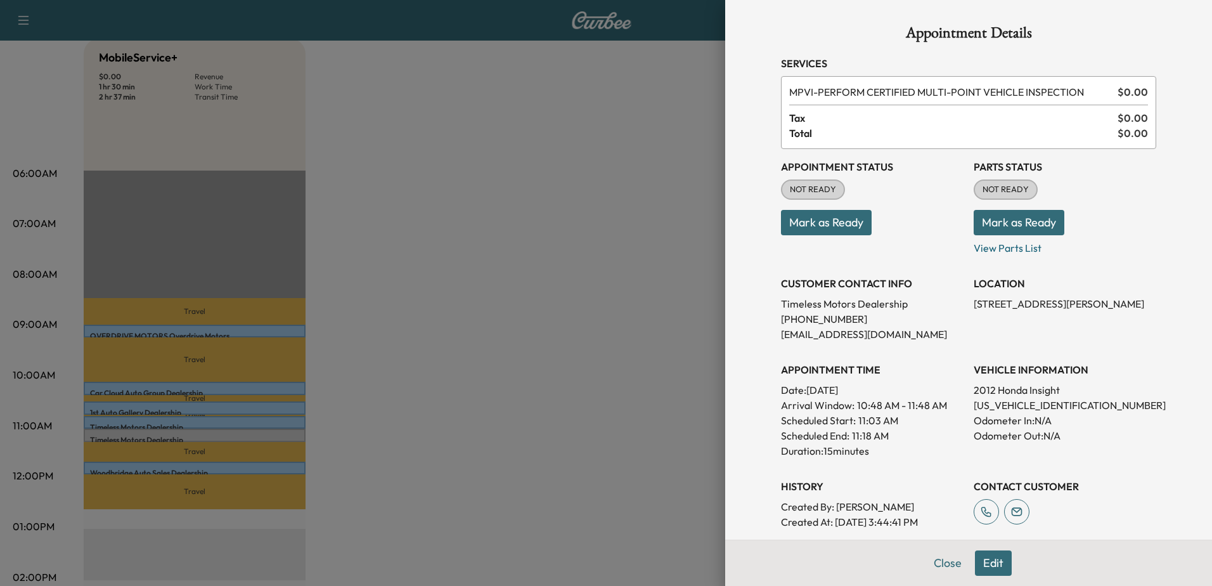
click at [1020, 402] on p "[US_VEHICLE_IDENTIFICATION_NUMBER]" at bounding box center [1065, 404] width 183 height 15
copy p "[US_VEHICLE_IDENTIFICATION_NUMBER]"
drag, startPoint x: 572, startPoint y: 284, endPoint x: 571, endPoint y: 297, distance: 12.7
click at [572, 290] on div at bounding box center [606, 293] width 1212 height 586
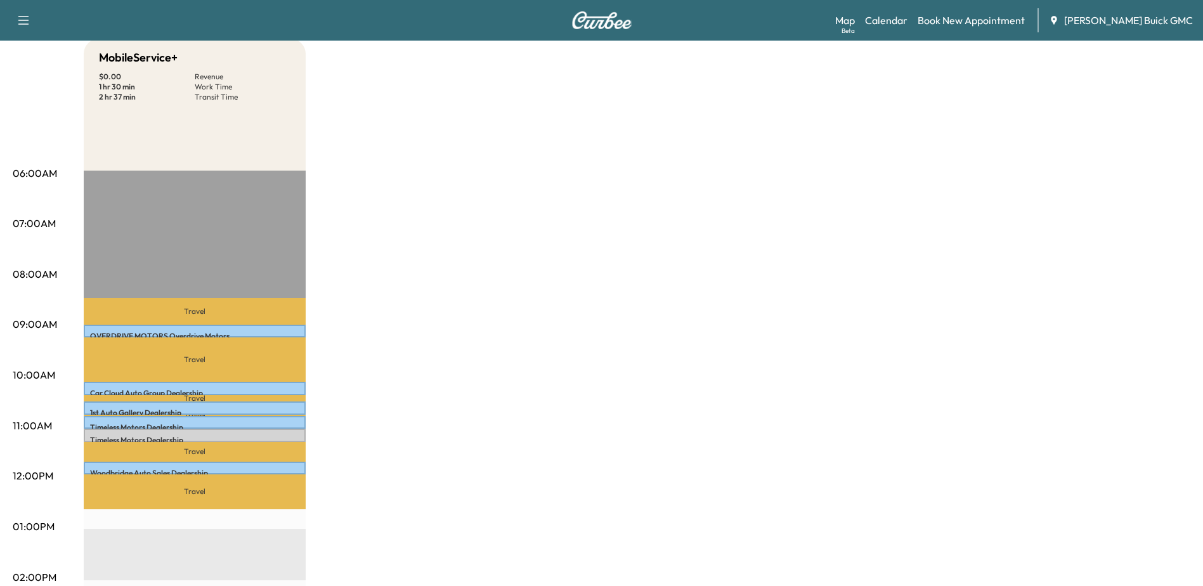
scroll to position [0, 0]
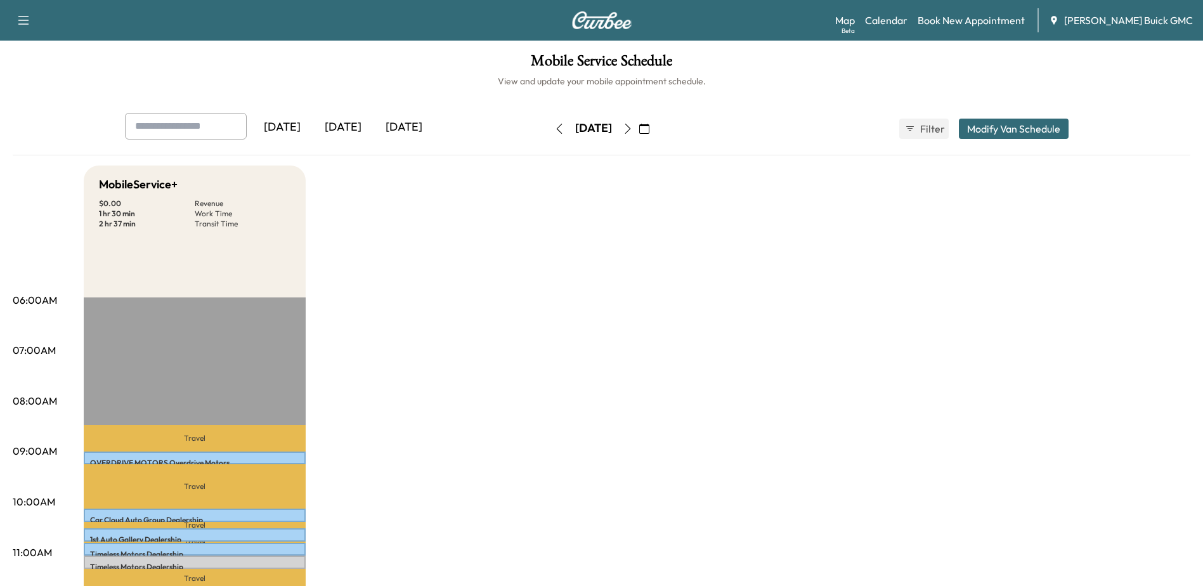
click at [630, 130] on icon "button" at bounding box center [627, 129] width 6 height 10
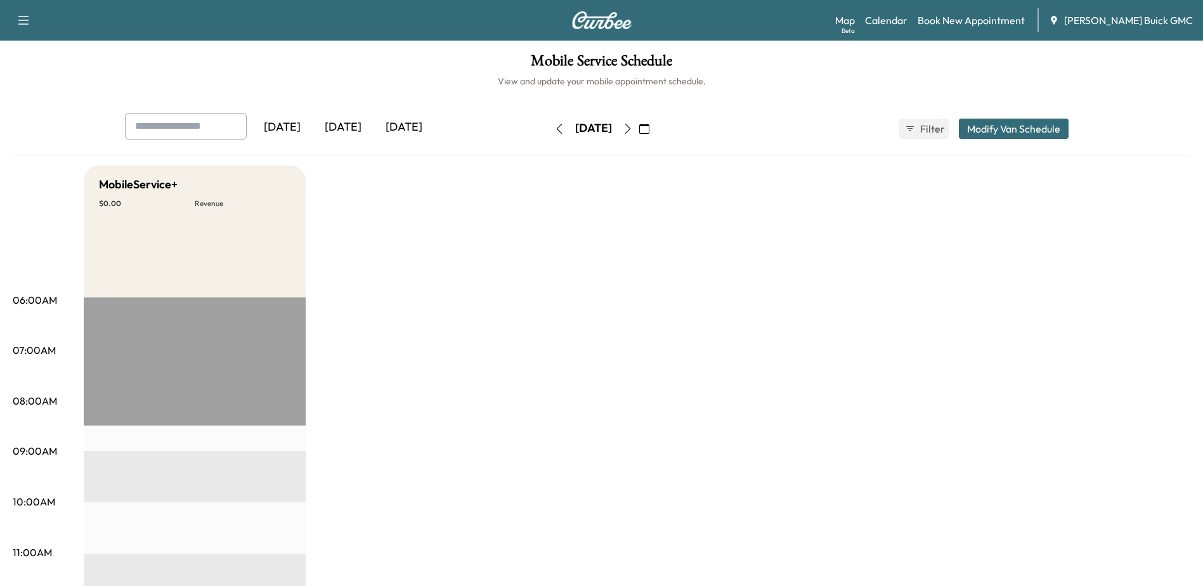
click at [633, 129] on icon "button" at bounding box center [628, 129] width 10 height 10
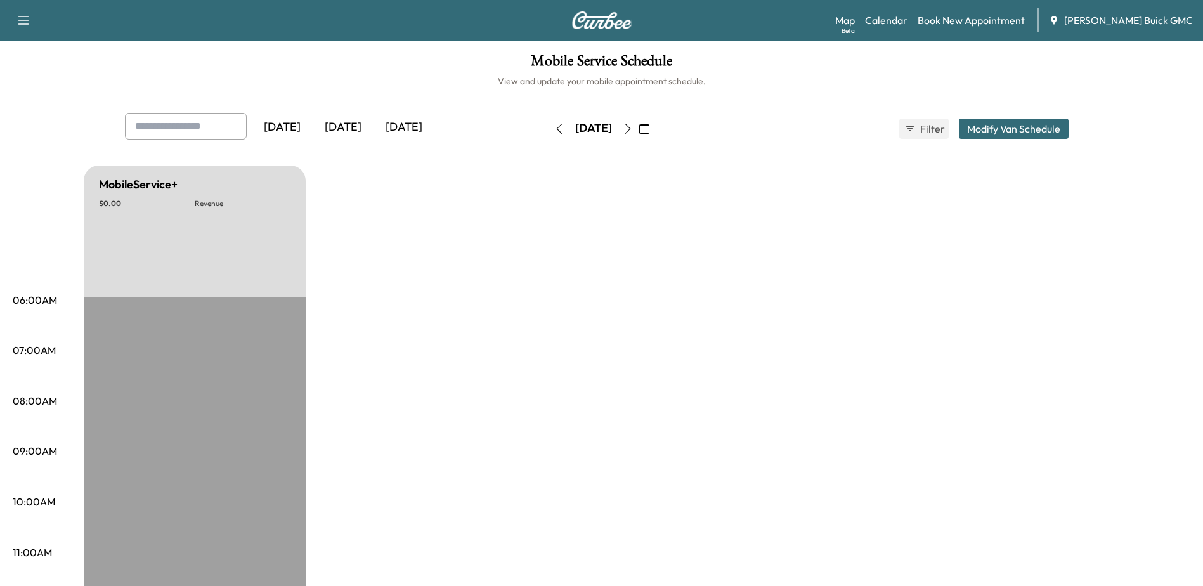
click at [633, 130] on icon "button" at bounding box center [628, 129] width 10 height 10
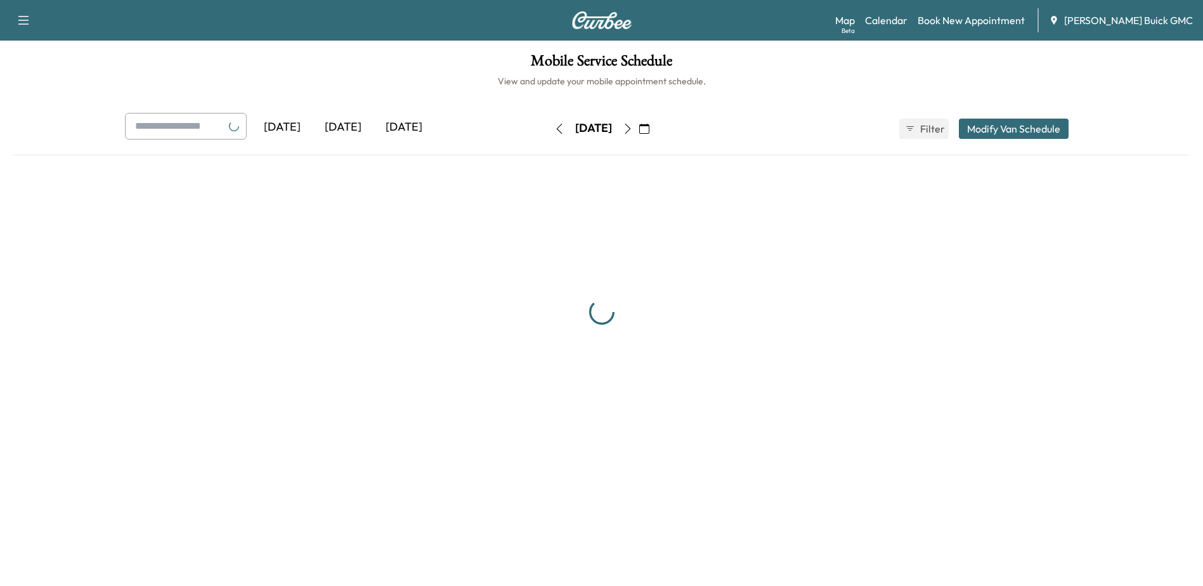
click at [633, 130] on icon "button" at bounding box center [628, 129] width 10 height 10
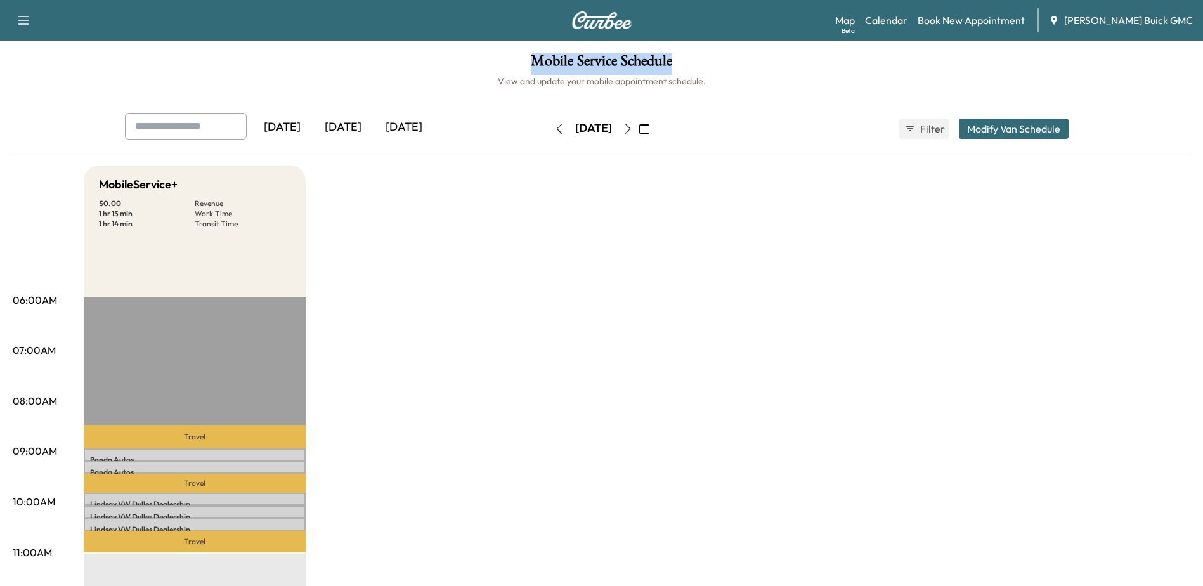
drag, startPoint x: 537, startPoint y: 60, endPoint x: 678, endPoint y: 57, distance: 141.4
click at [678, 57] on h1 "Mobile Service Schedule" at bounding box center [601, 64] width 1177 height 22
drag, startPoint x: 710, startPoint y: 207, endPoint x: 718, endPoint y: 213, distance: 9.5
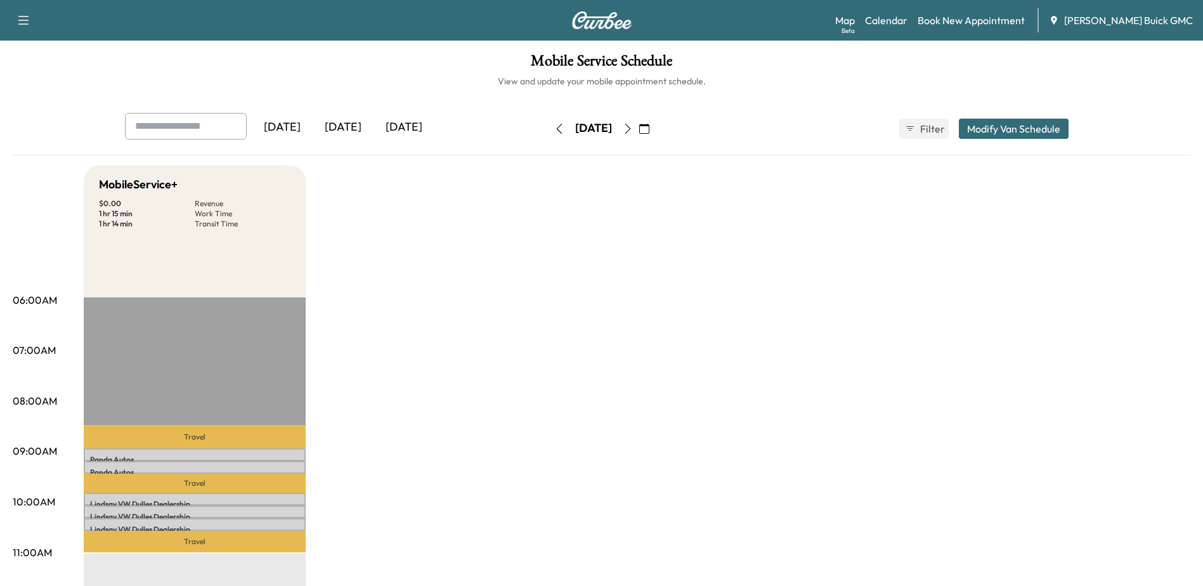
click at [554, 129] on icon "button" at bounding box center [559, 129] width 10 height 10
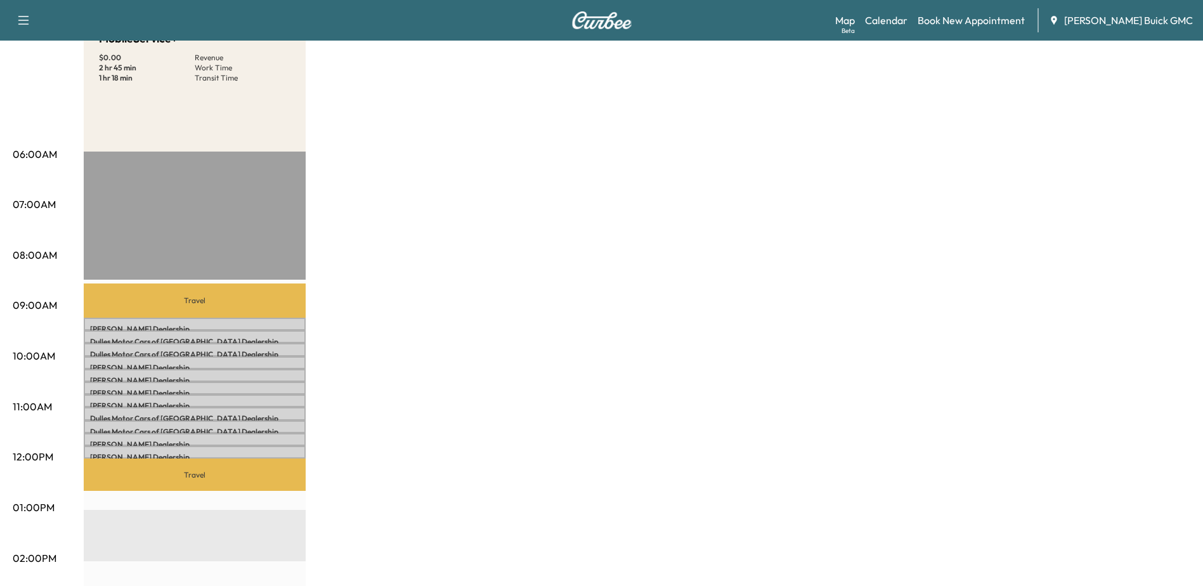
scroll to position [190, 0]
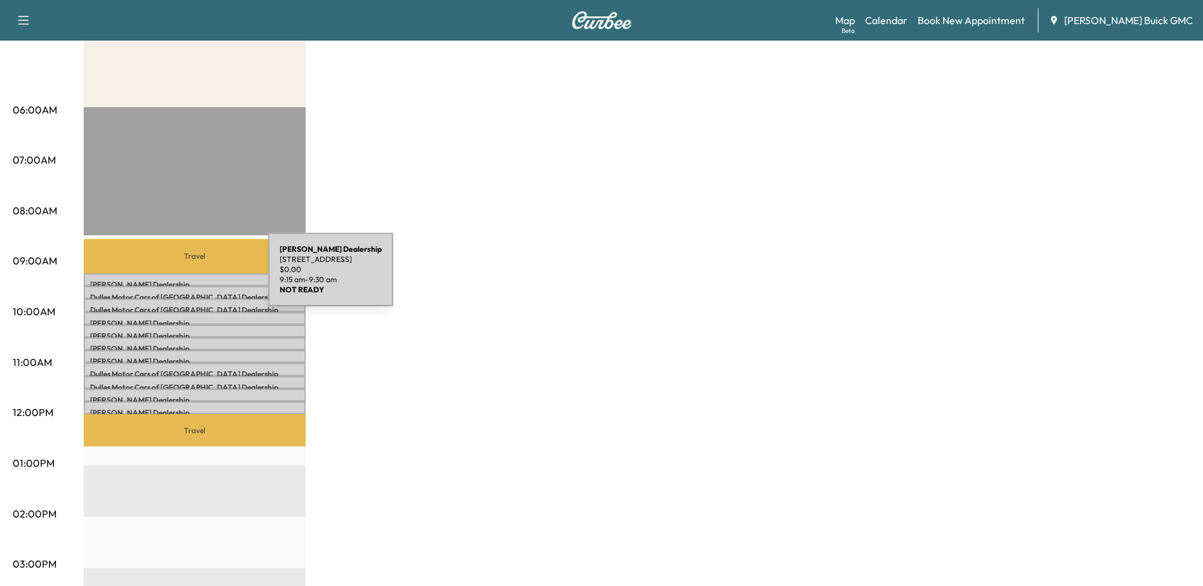
click at [173, 280] on p "Kia Dulles Dealership" at bounding box center [194, 285] width 209 height 10
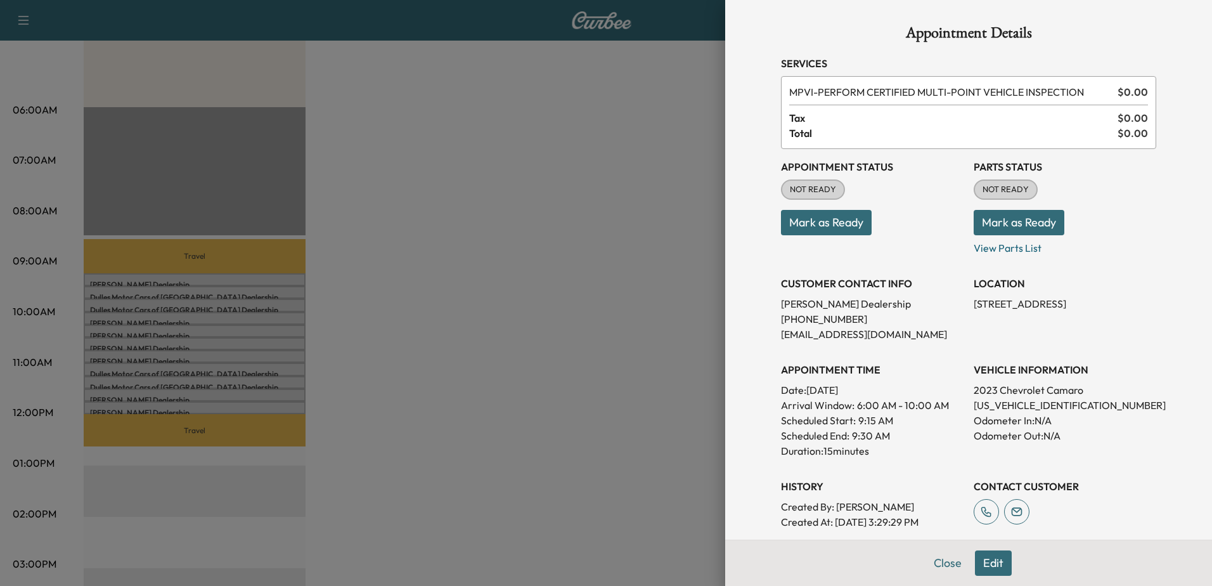
drag, startPoint x: 603, startPoint y: 295, endPoint x: 611, endPoint y: 290, distance: 9.7
click at [611, 290] on div at bounding box center [606, 293] width 1212 height 586
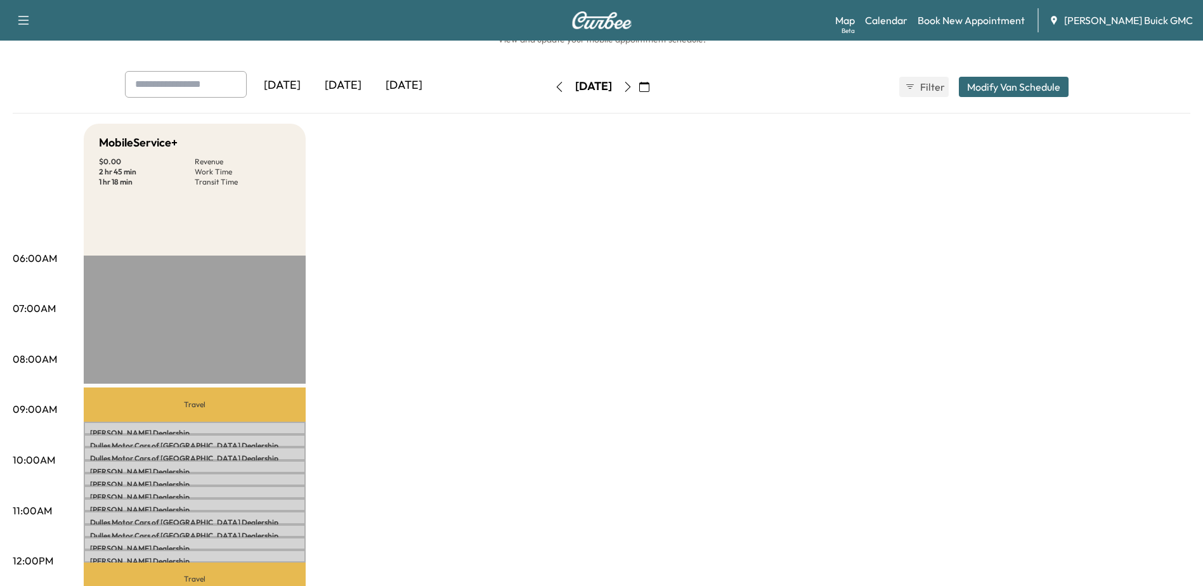
scroll to position [0, 0]
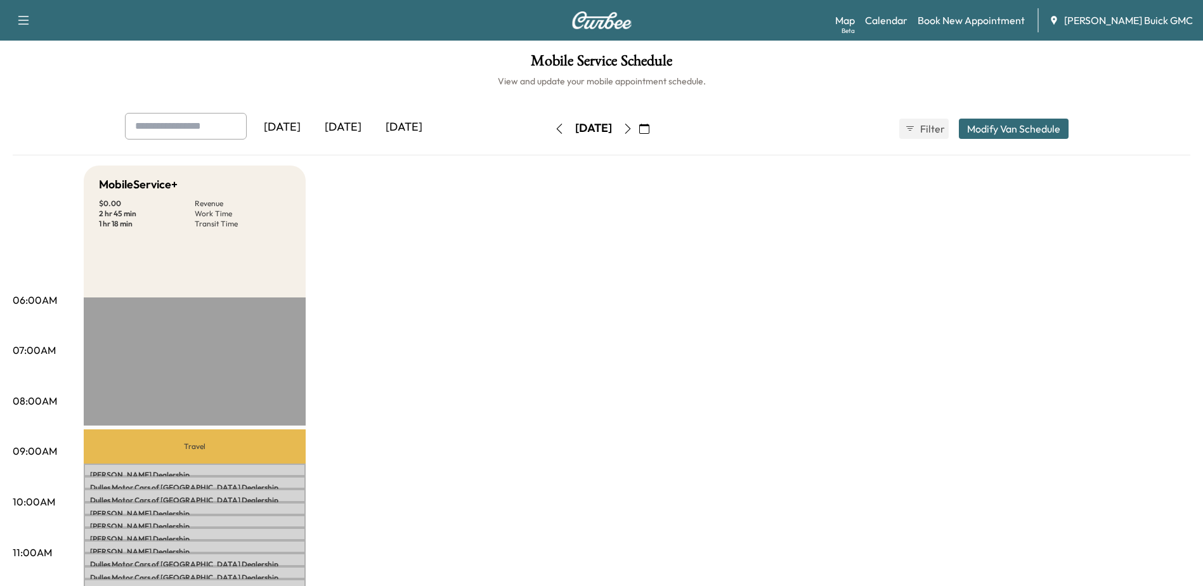
click at [633, 127] on icon "button" at bounding box center [628, 129] width 10 height 10
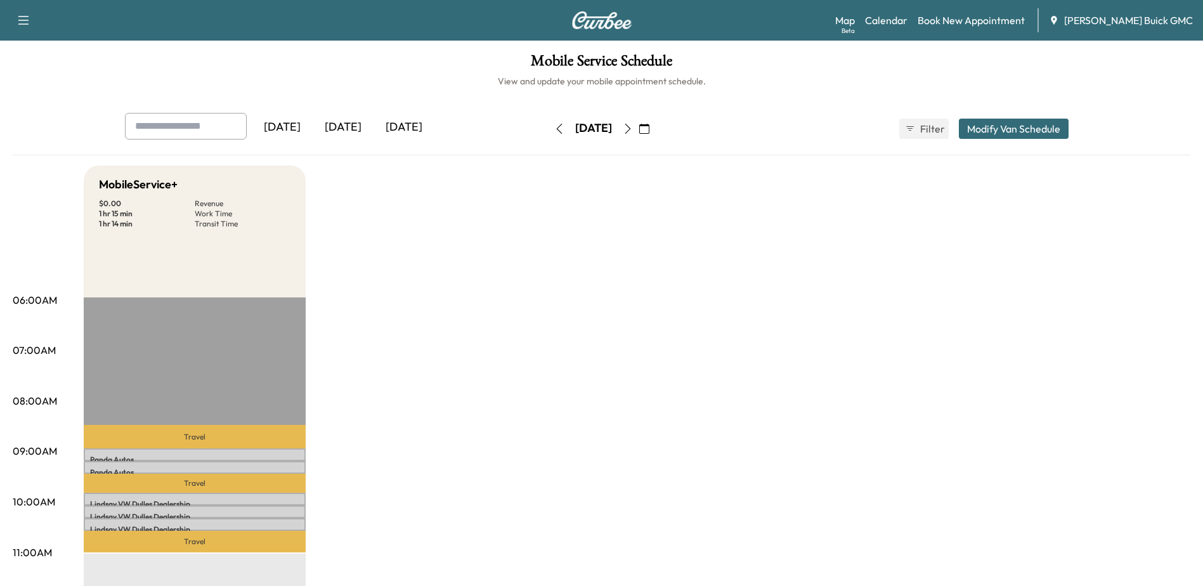
click at [633, 130] on icon "button" at bounding box center [628, 129] width 10 height 10
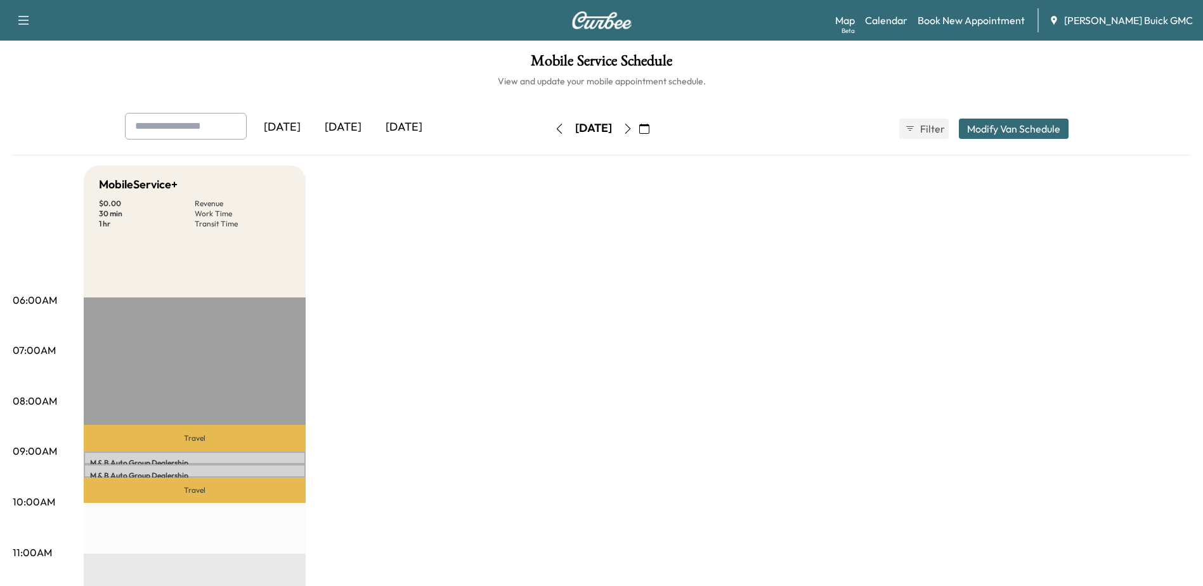
click at [554, 130] on icon "button" at bounding box center [559, 129] width 10 height 10
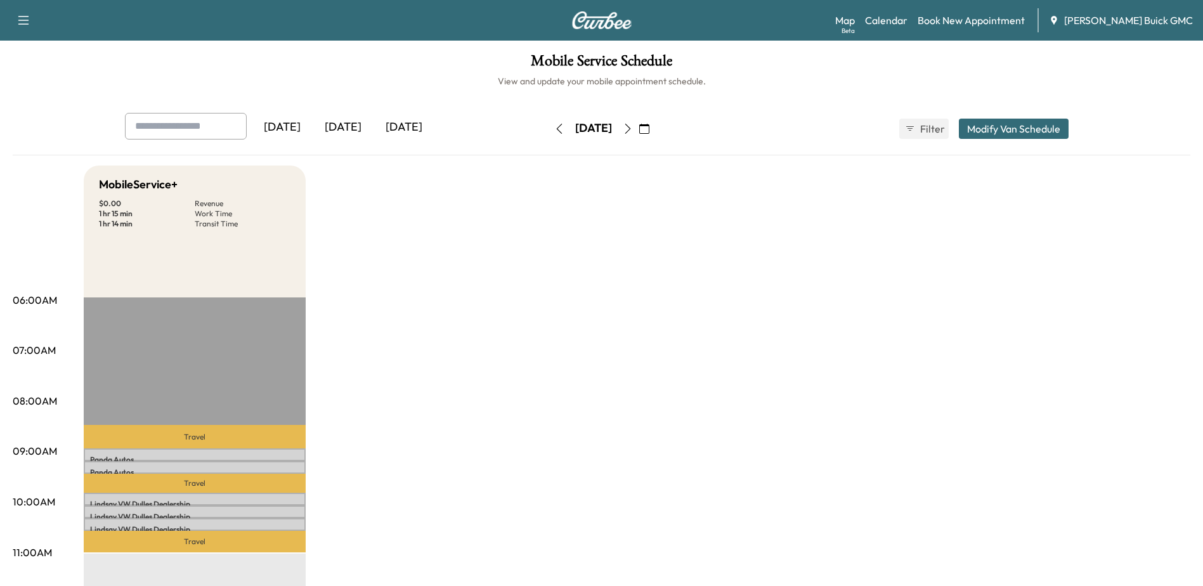
click at [554, 127] on icon "button" at bounding box center [559, 129] width 10 height 10
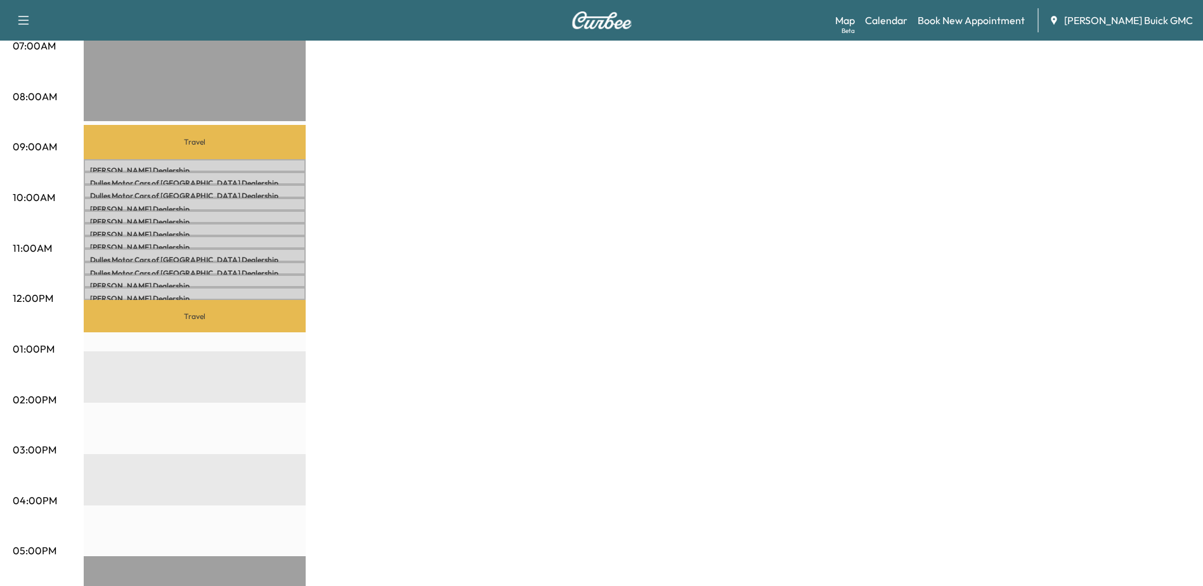
scroll to position [317, 0]
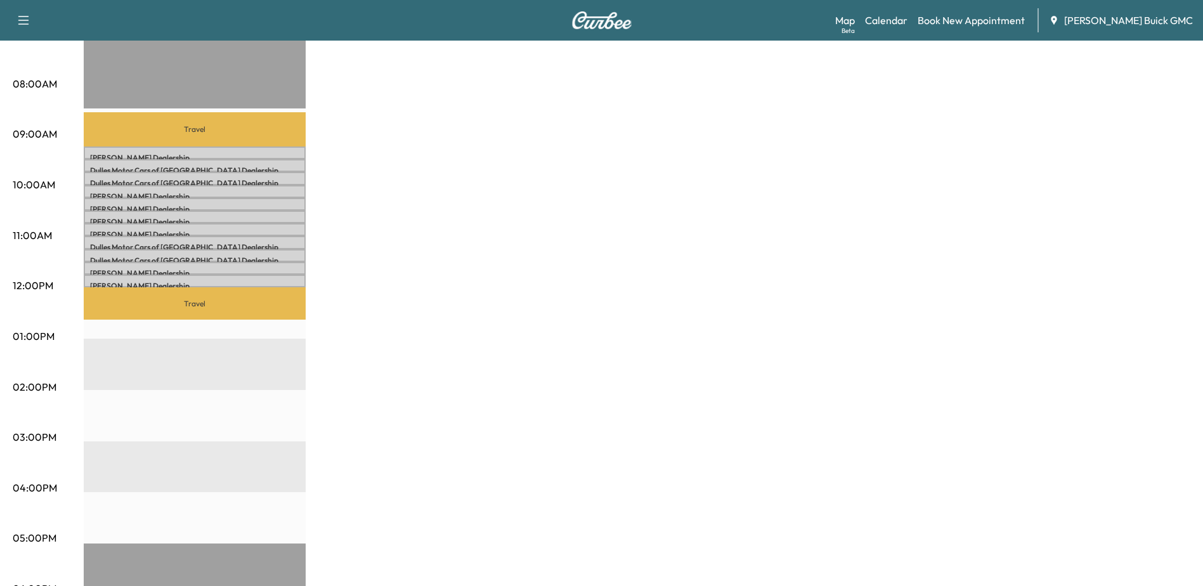
click at [413, 141] on div "MobileService+ $ 0.00 Revenue 2 hr 45 min Work Time 1 hr 18 min Transit Time Tr…" at bounding box center [637, 323] width 1106 height 951
